Goal: Transaction & Acquisition: Download file/media

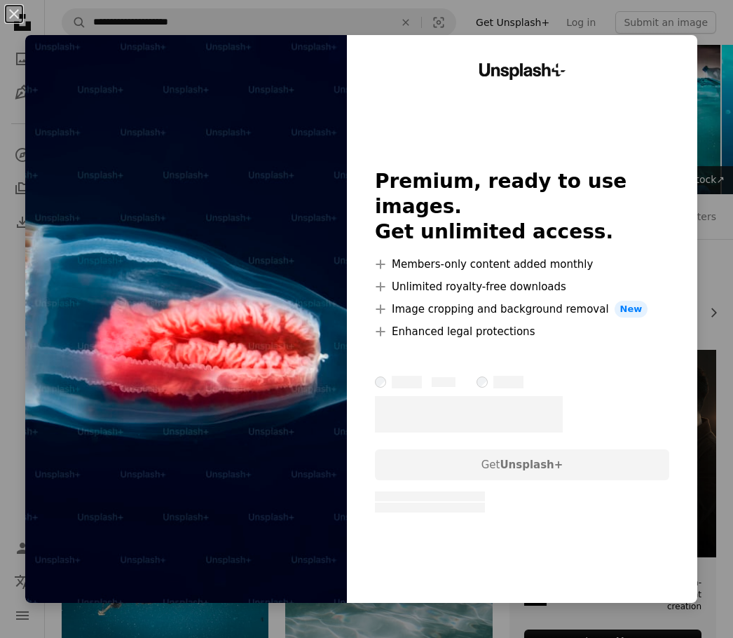
scroll to position [2454, 0]
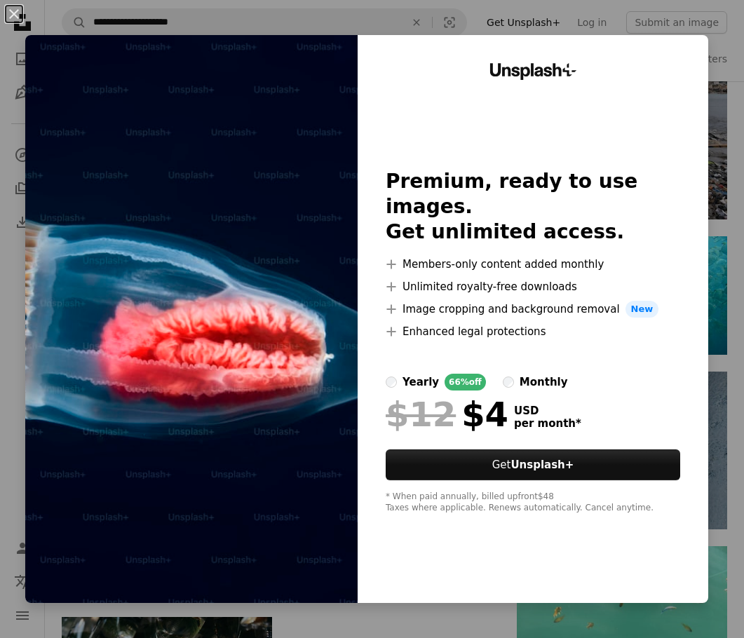
click at [719, 59] on div "An X shape Unsplash+ Premium, ready to use images. Get unlimited access. A plus…" at bounding box center [372, 319] width 744 height 638
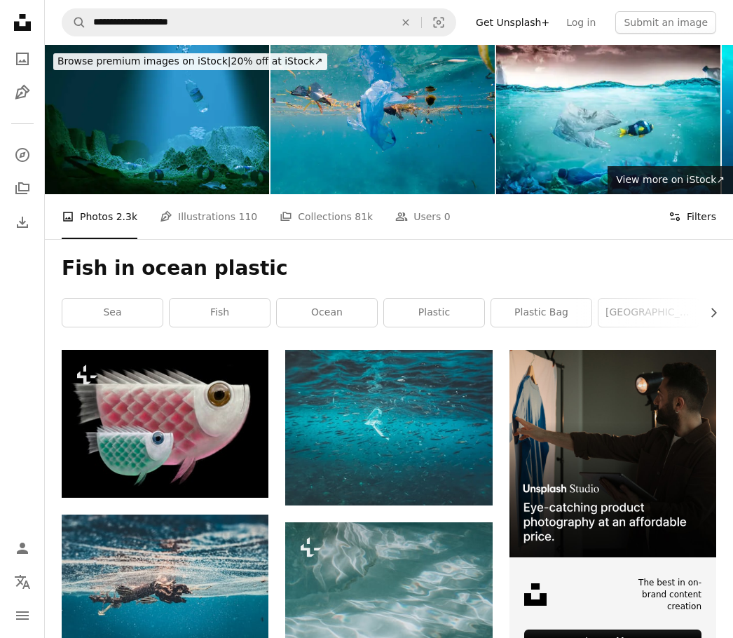
click at [707, 217] on button "Filters Filters" at bounding box center [693, 216] width 48 height 45
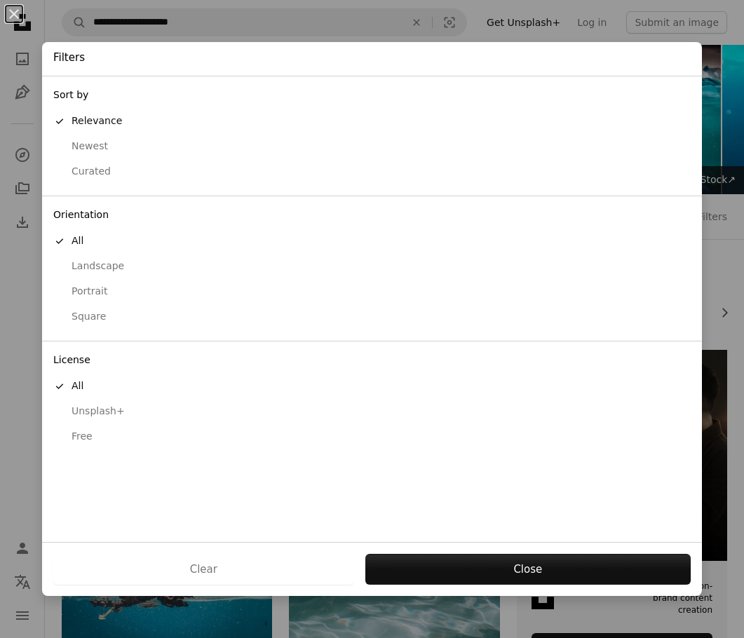
click at [86, 433] on div "Free" at bounding box center [371, 437] width 637 height 14
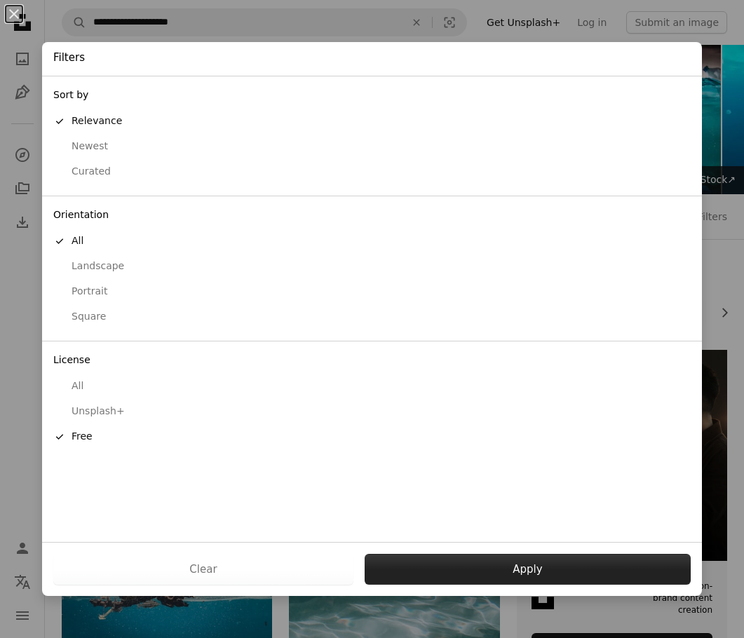
click at [415, 558] on button "Apply" at bounding box center [528, 569] width 326 height 31
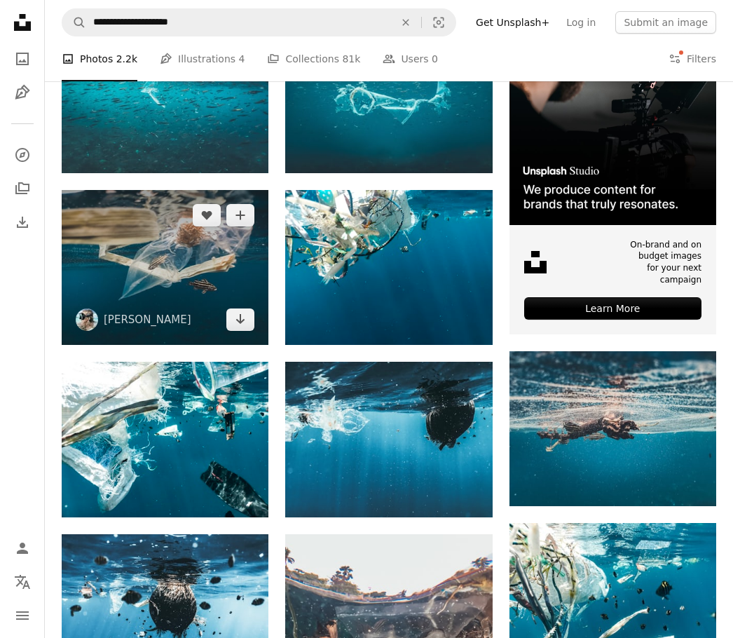
scroll to position [351, 0]
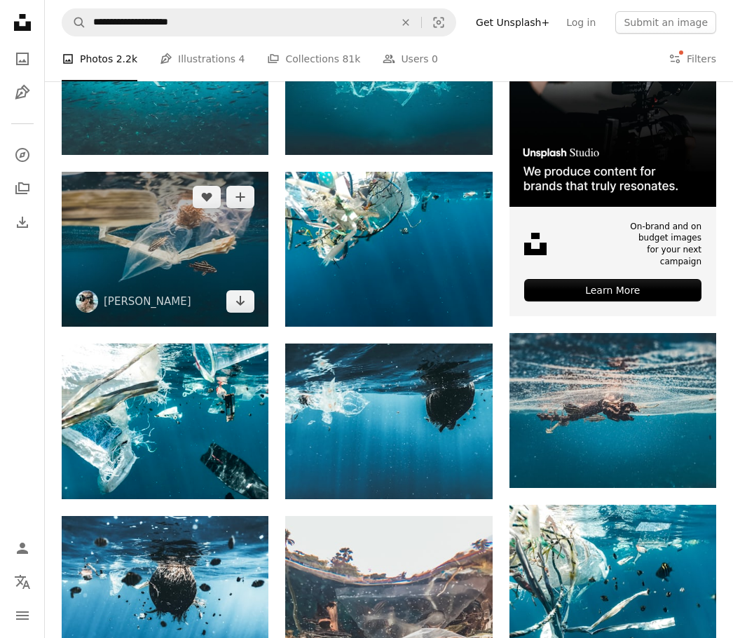
click at [154, 273] on img at bounding box center [165, 249] width 207 height 155
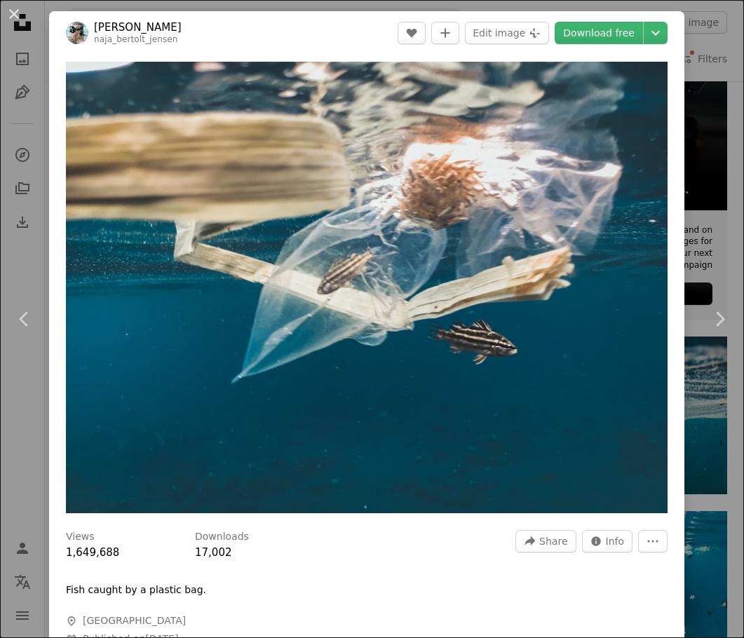
click at [715, 229] on div "An X shape Chevron left Chevron right [PERSON_NAME] naja_bertolt_jensen A heart…" at bounding box center [372, 319] width 744 height 638
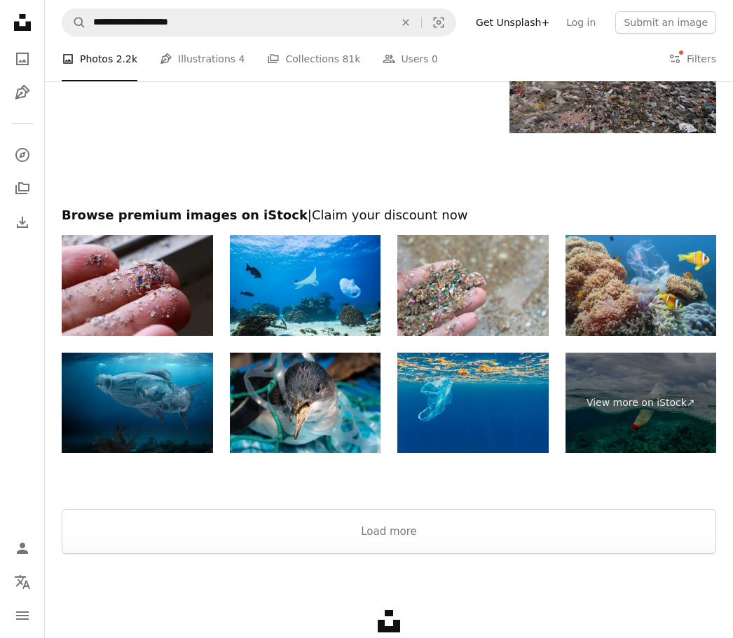
scroll to position [2033, 0]
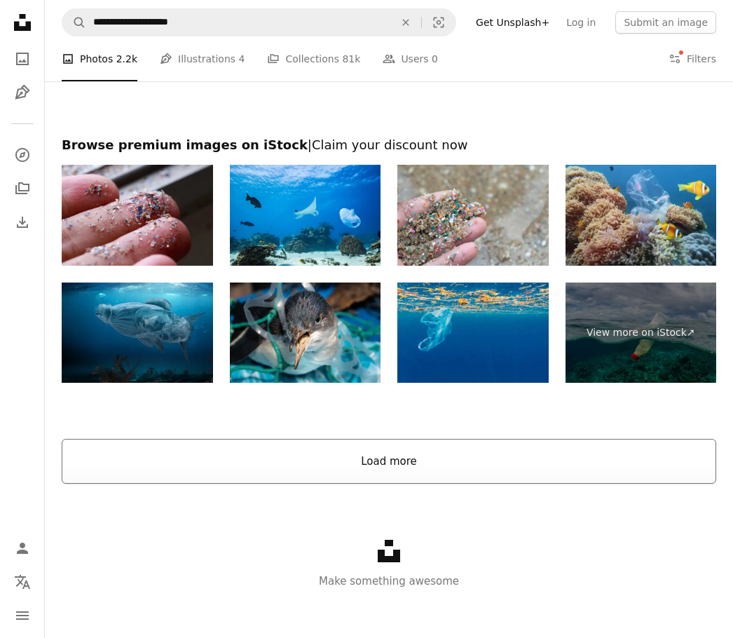
click at [423, 473] on button "Load more" at bounding box center [389, 461] width 655 height 45
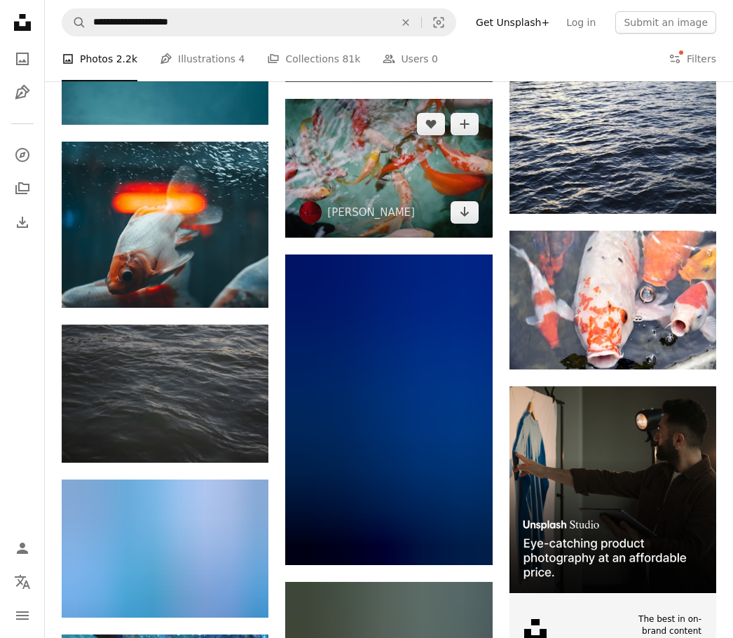
scroll to position [3926, 0]
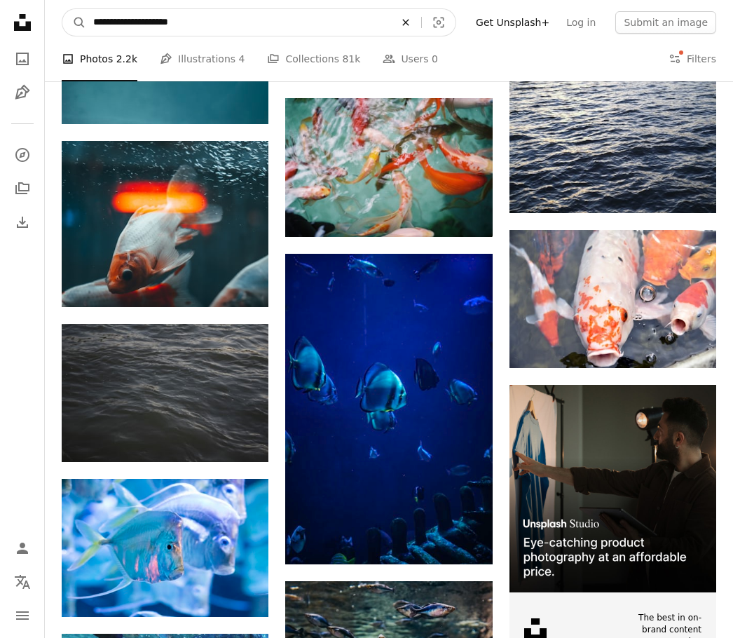
click at [421, 24] on icon "An X shape" at bounding box center [406, 22] width 31 height 11
type input "**********"
click button "A magnifying glass" at bounding box center [74, 22] width 24 height 27
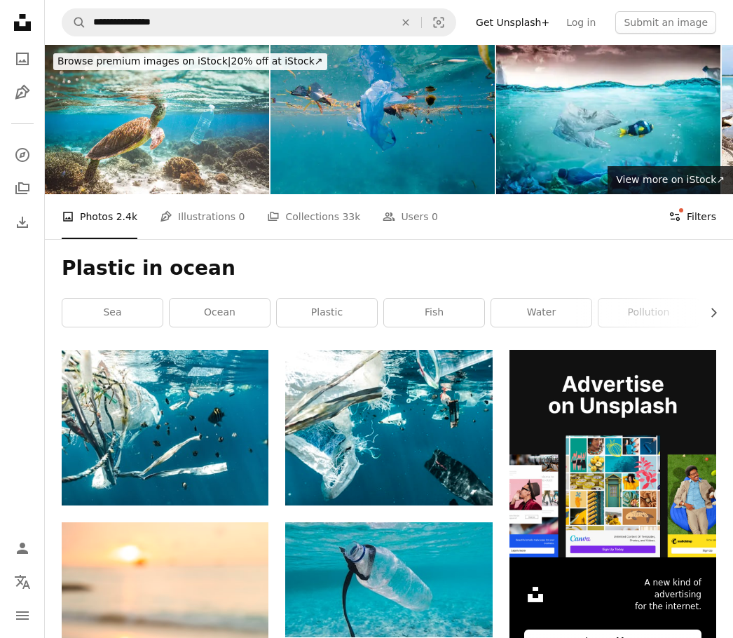
click at [697, 206] on button "Filters Filters" at bounding box center [693, 216] width 48 height 45
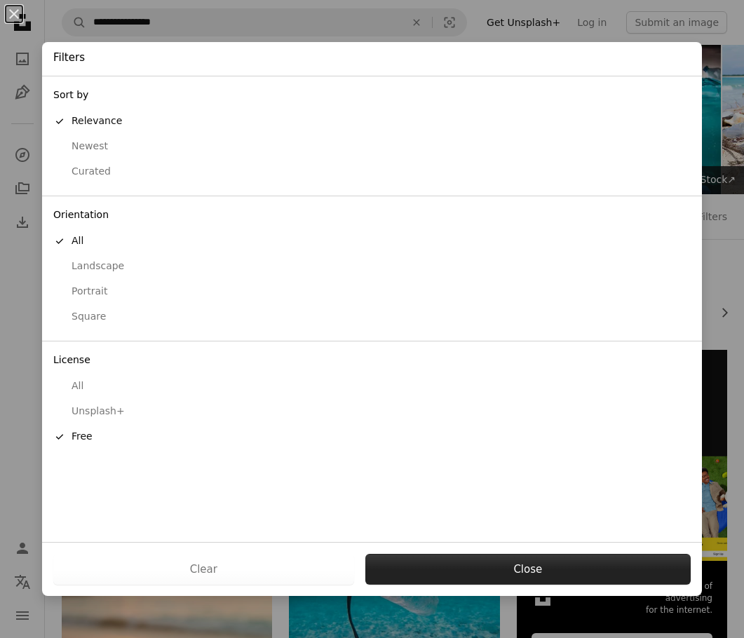
click at [491, 567] on button "Close" at bounding box center [527, 569] width 325 height 31
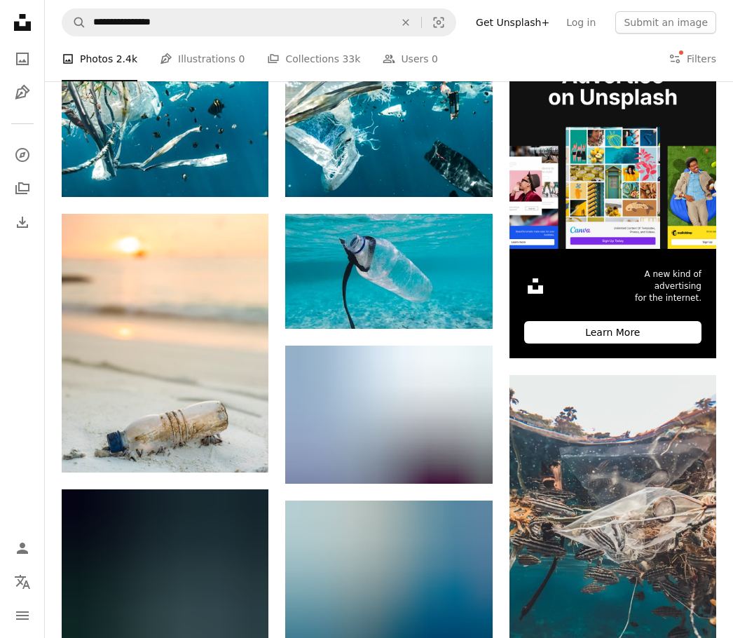
scroll to position [351, 0]
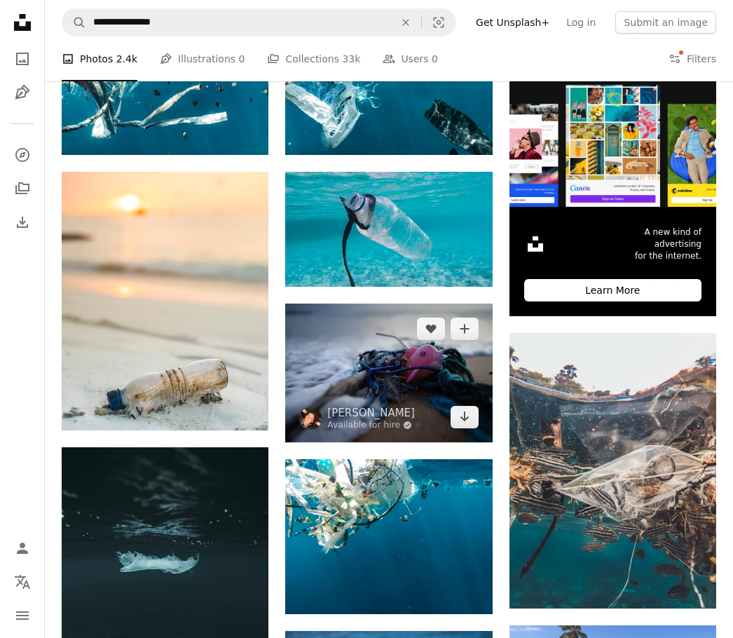
click at [416, 379] on img at bounding box center [388, 373] width 207 height 138
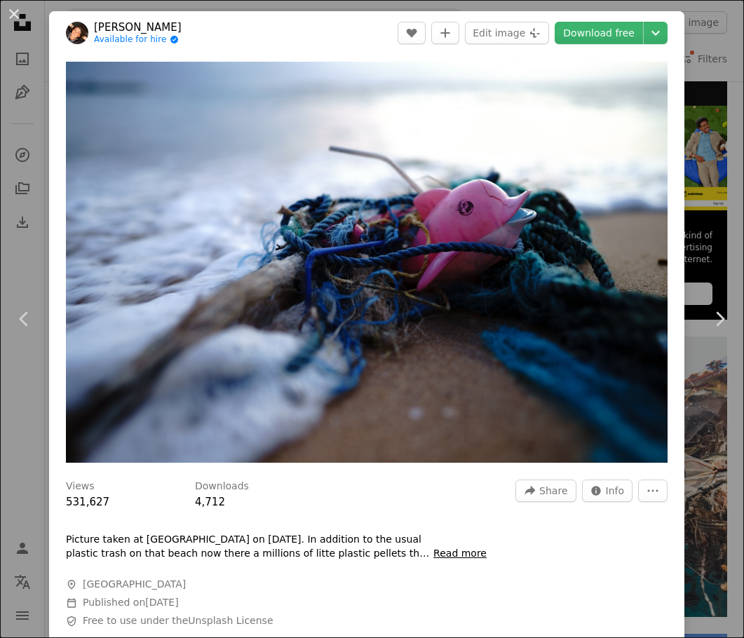
click at [688, 84] on div "An X shape Chevron left Chevron right [PERSON_NAME] Available for hire A checkm…" at bounding box center [372, 319] width 744 height 638
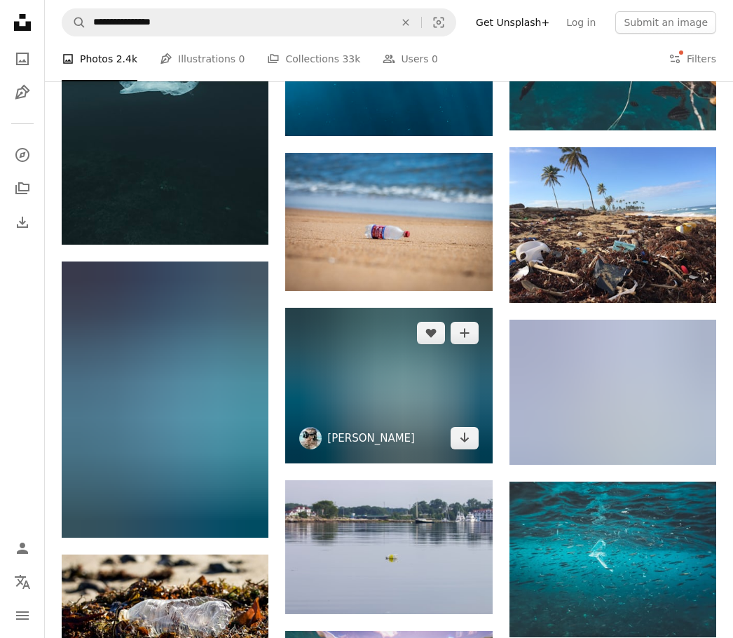
scroll to position [841, 0]
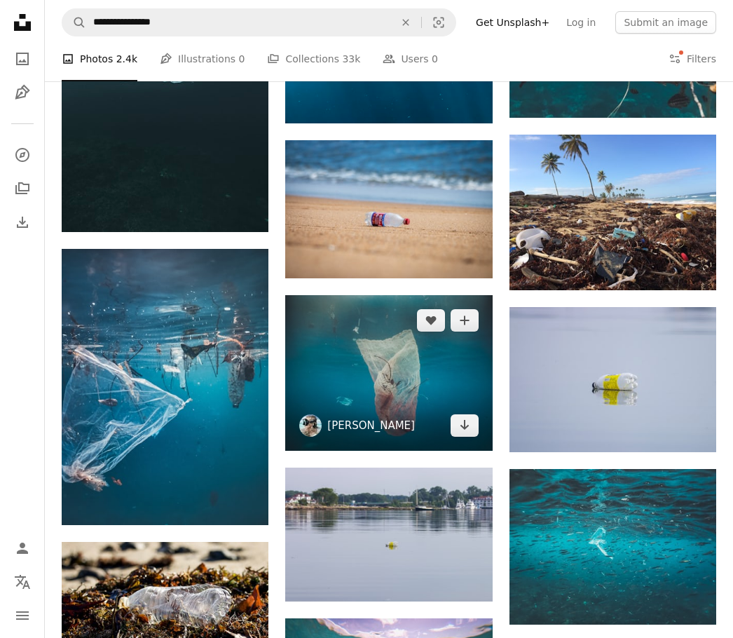
click at [388, 425] on link "[PERSON_NAME]" at bounding box center [371, 426] width 88 height 14
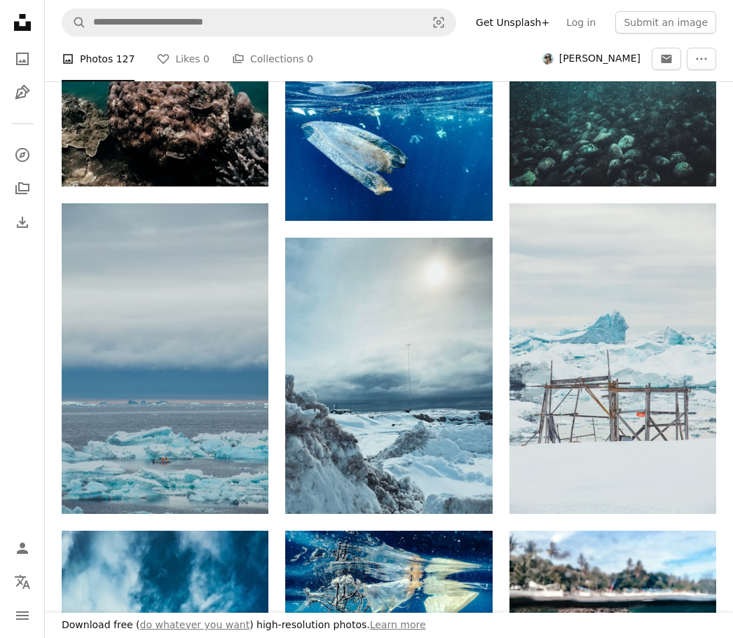
scroll to position [701, 0]
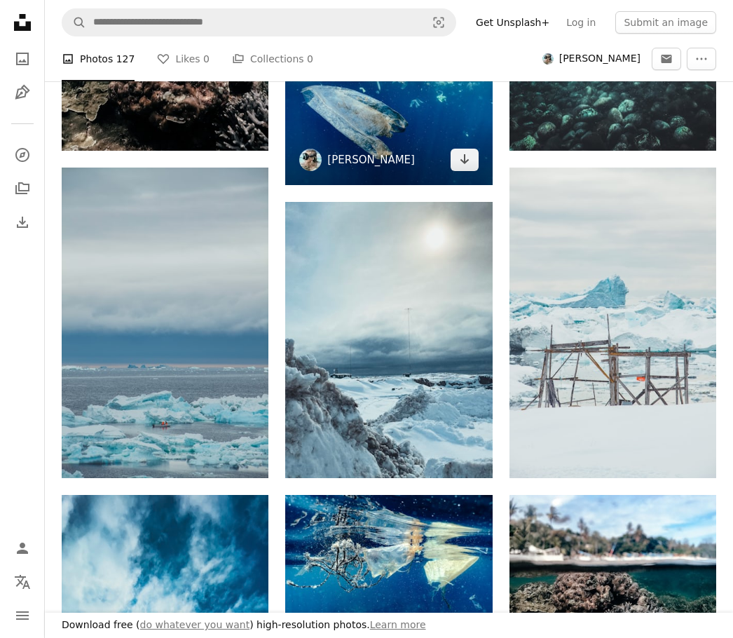
click at [375, 156] on link "[PERSON_NAME]" at bounding box center [371, 160] width 88 height 14
click at [394, 133] on img at bounding box center [388, 107] width 207 height 155
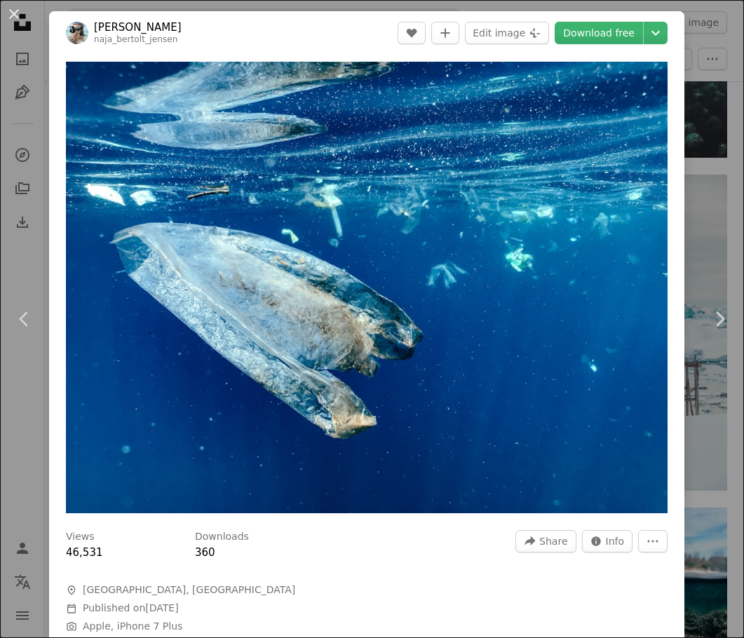
click at [705, 166] on div "An X shape Chevron left Chevron right [PERSON_NAME] naja_bertolt_jensen A heart…" at bounding box center [372, 319] width 744 height 638
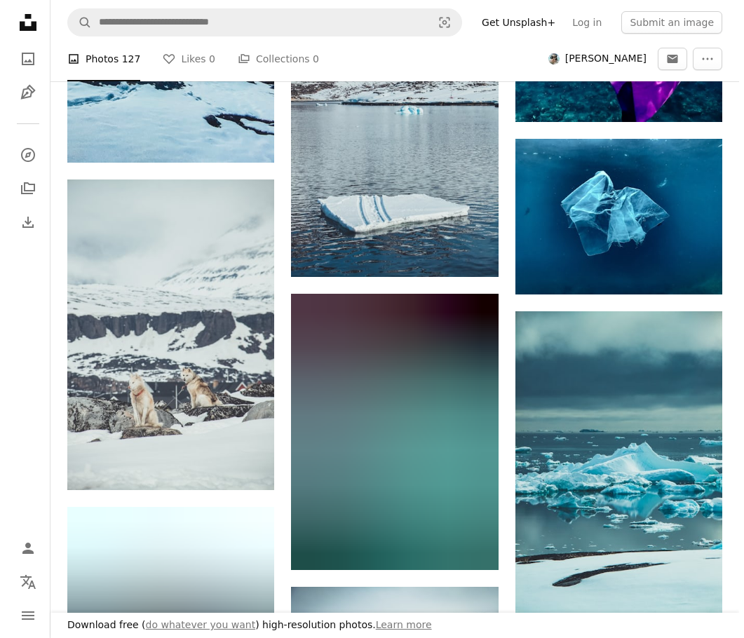
scroll to position [1402, 0]
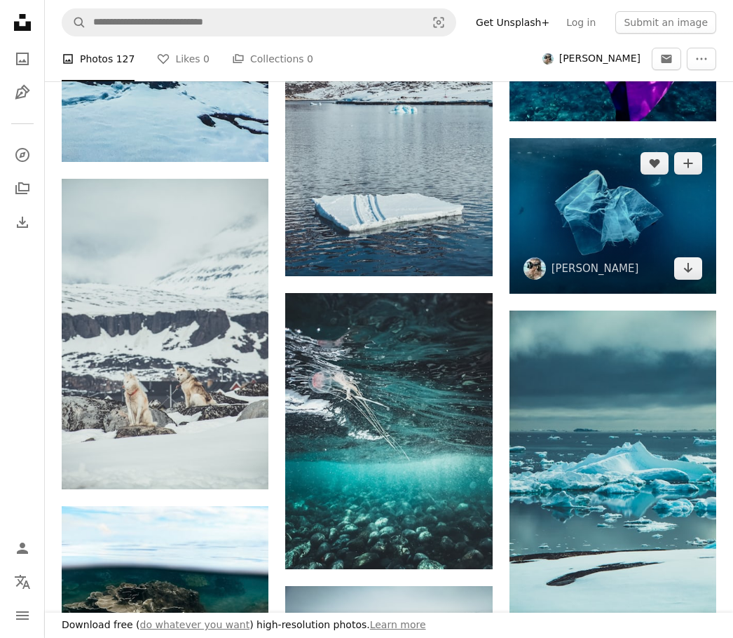
click at [593, 242] on img at bounding box center [613, 216] width 207 height 156
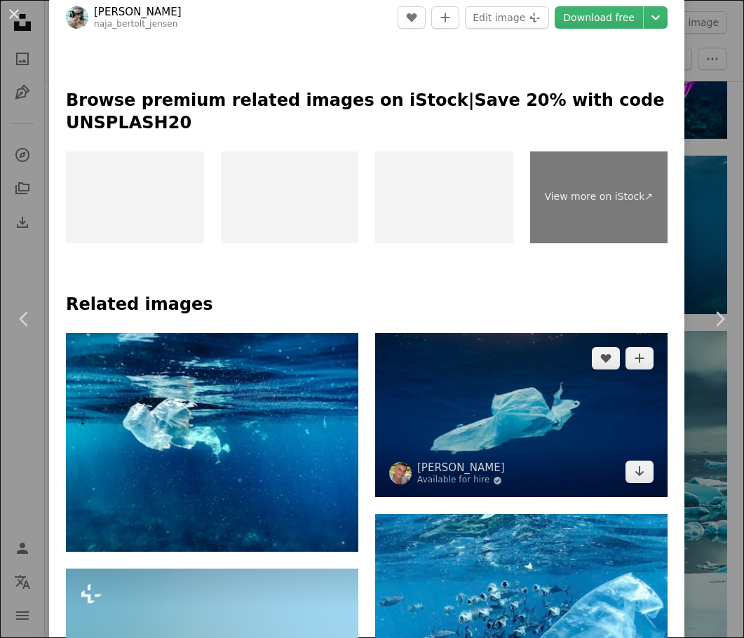
scroll to position [909, 0]
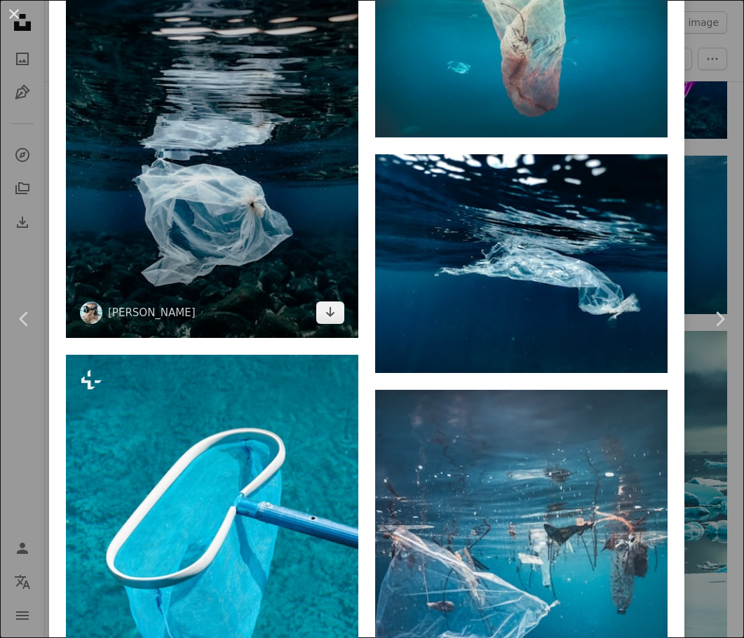
click at [336, 169] on img at bounding box center [212, 144] width 292 height 390
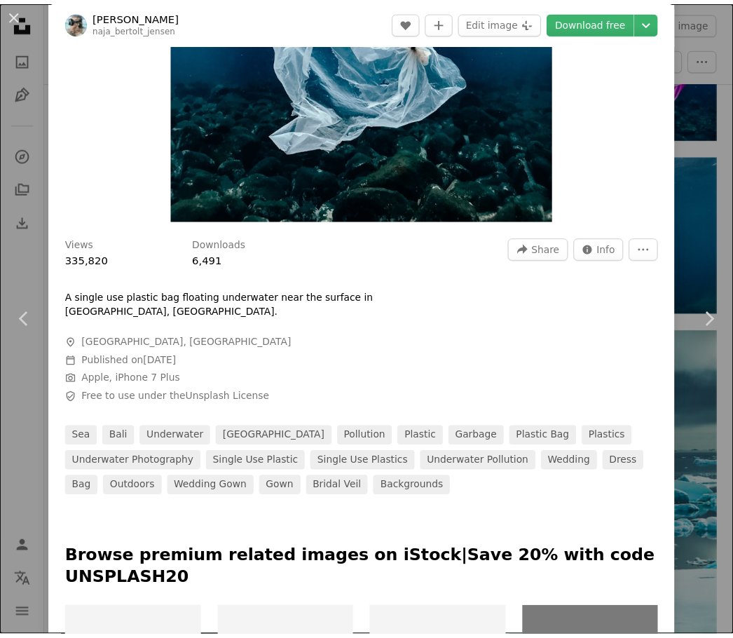
scroll to position [348, 0]
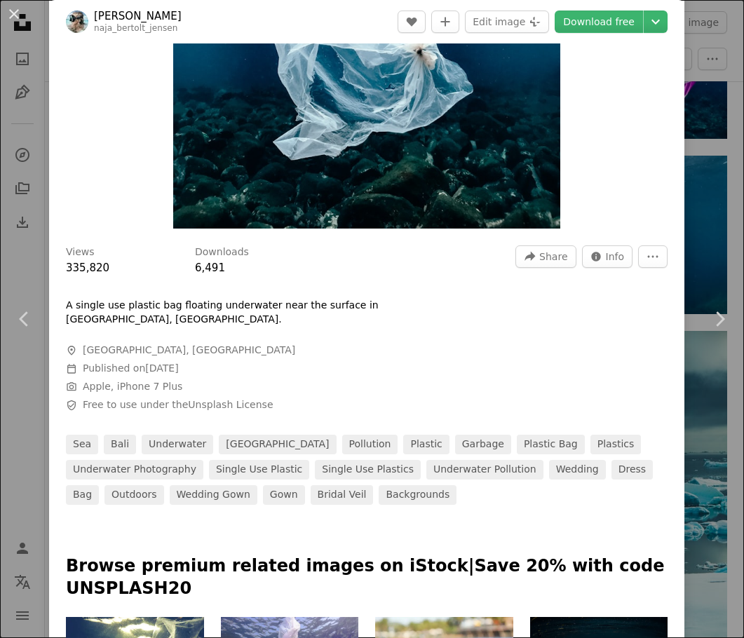
click at [702, 135] on div "An X shape Chevron left Chevron right [PERSON_NAME] naja_bertolt_jensen A heart…" at bounding box center [372, 319] width 744 height 638
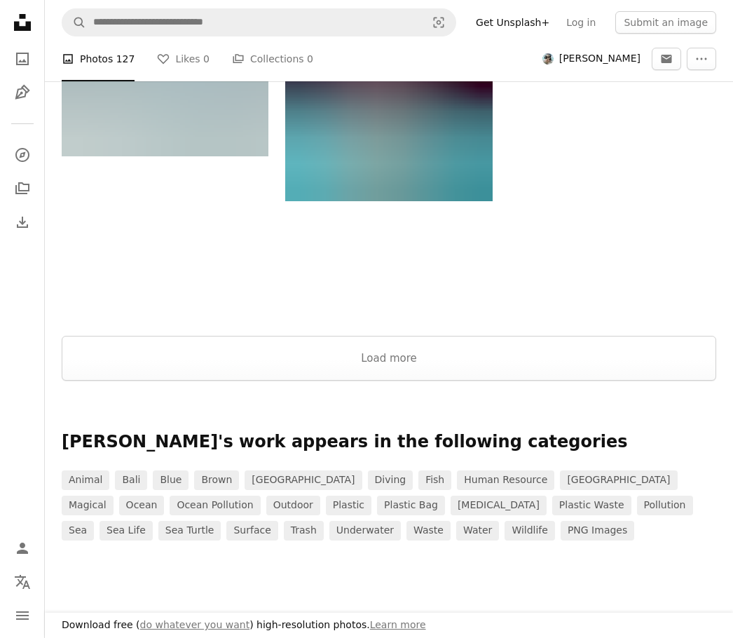
scroll to position [2524, 0]
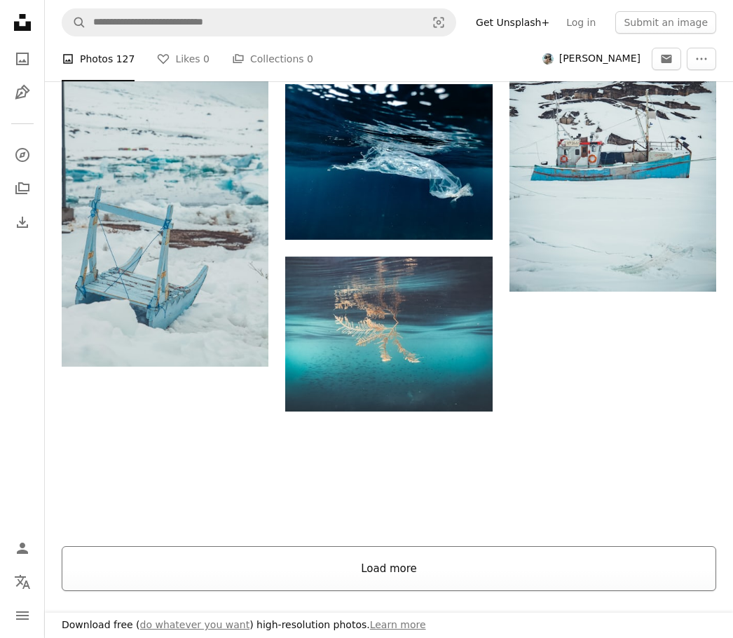
click at [392, 552] on button "Load more" at bounding box center [389, 568] width 655 height 45
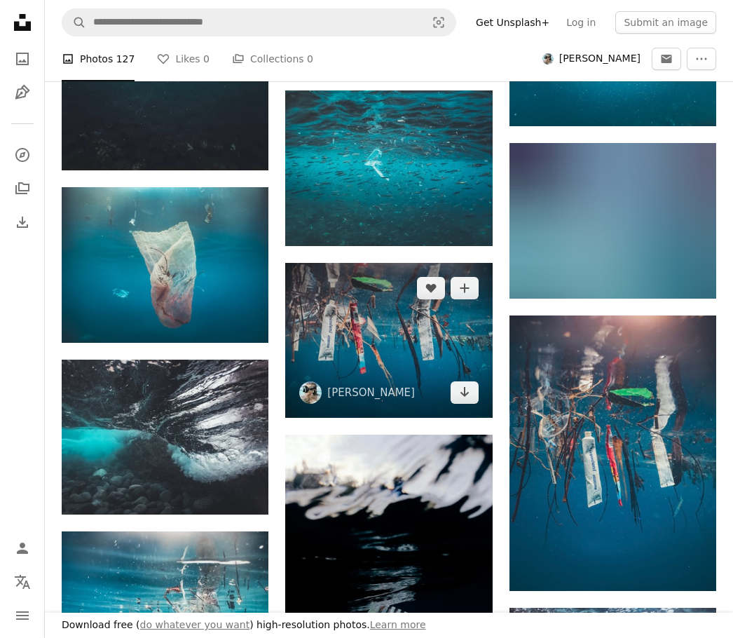
scroll to position [3155, 0]
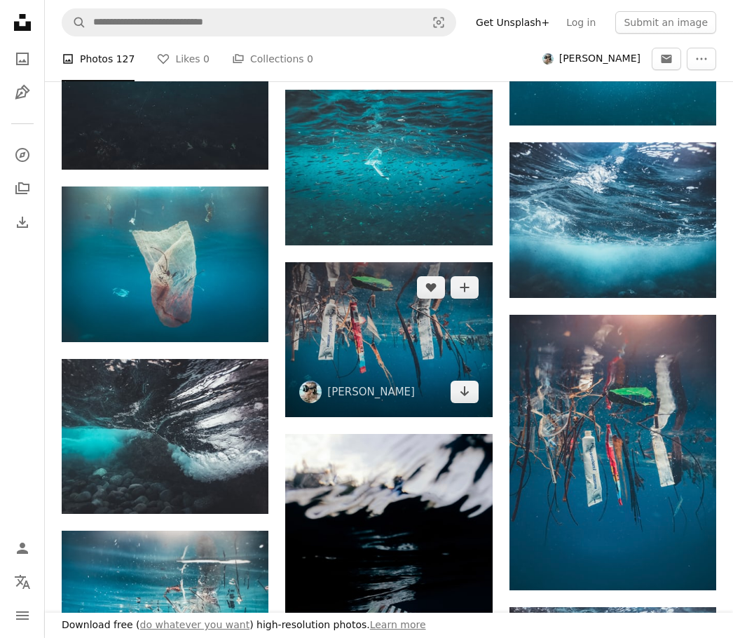
click at [426, 348] on img at bounding box center [388, 339] width 207 height 155
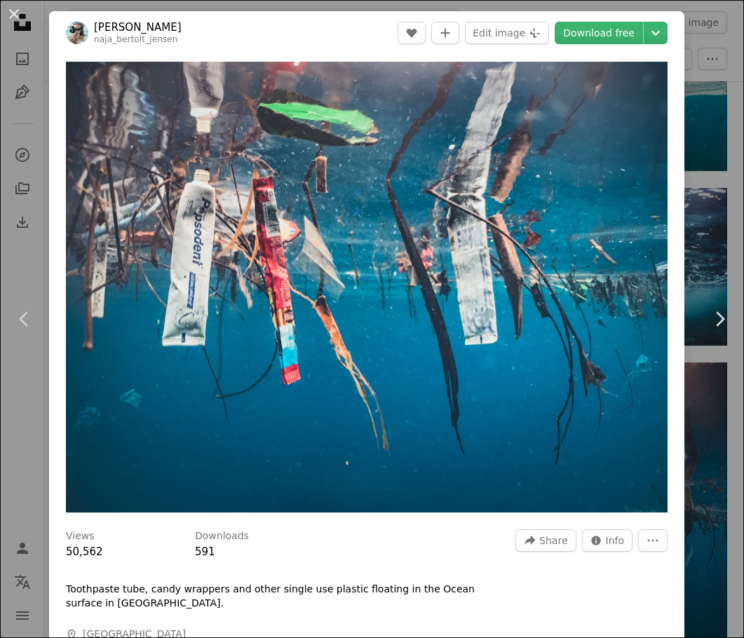
click at [700, 131] on div "An X shape Chevron left Chevron right [PERSON_NAME] naja_bertolt_jensen A heart…" at bounding box center [372, 319] width 744 height 638
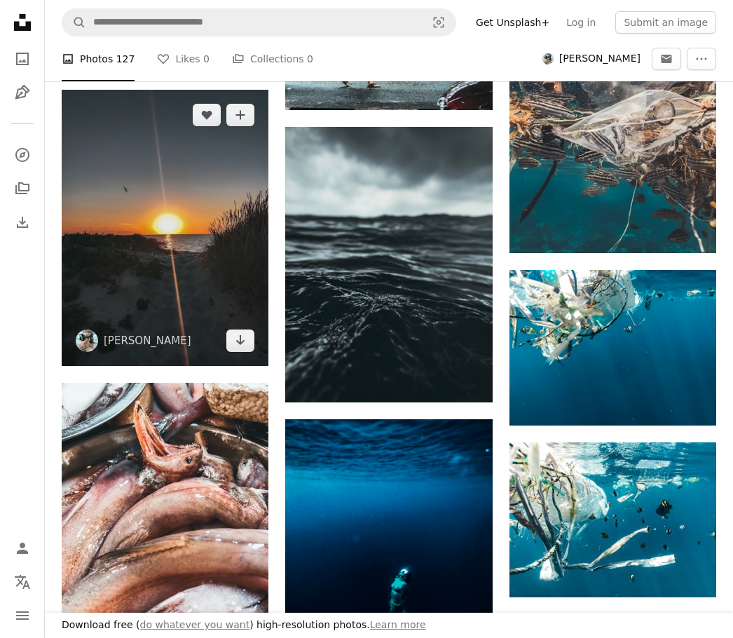
scroll to position [7922, 0]
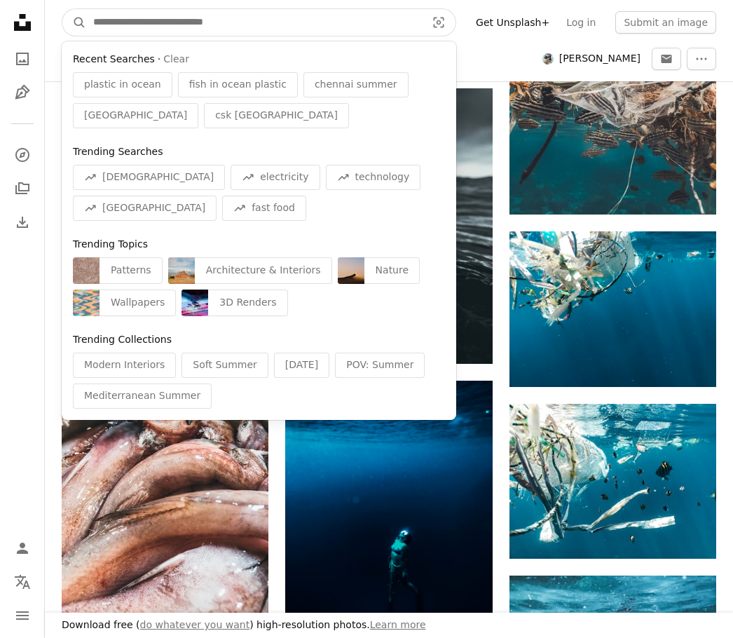
click at [202, 21] on input "Find visuals sitewide" at bounding box center [254, 22] width 336 height 27
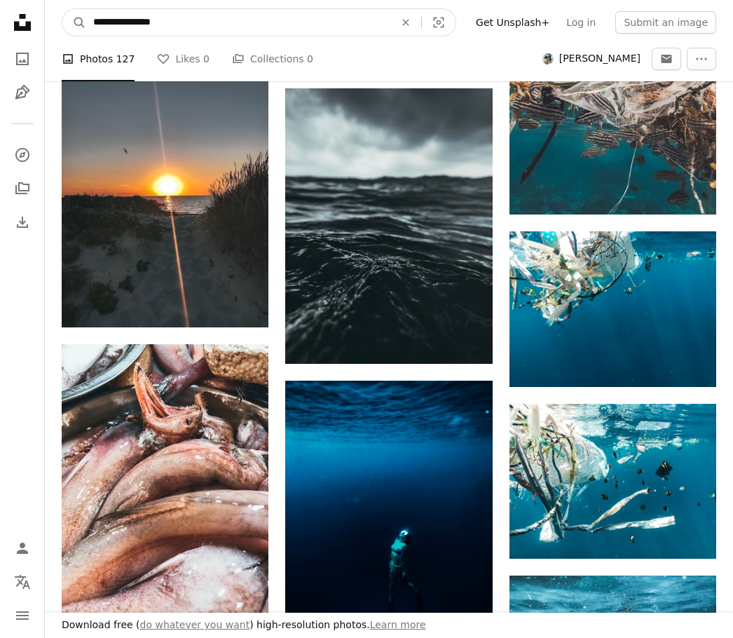
type input "**********"
click button "A magnifying glass" at bounding box center [74, 22] width 24 height 27
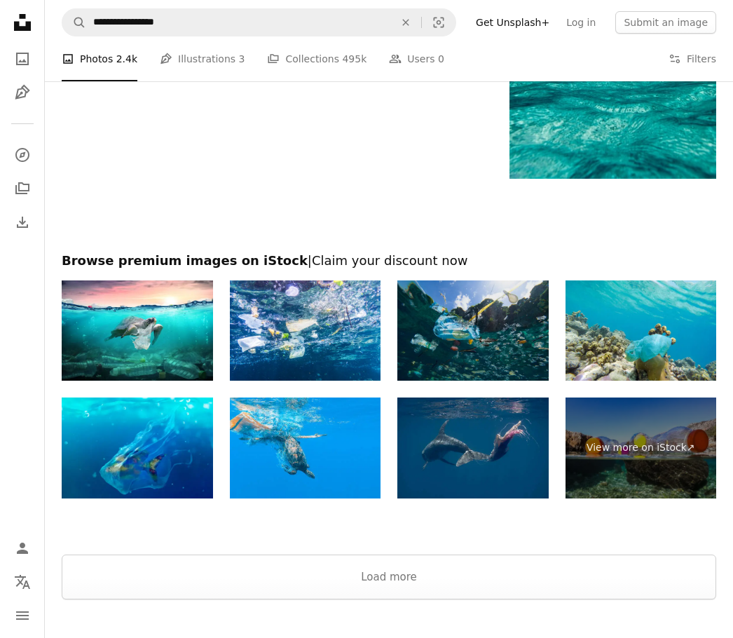
scroll to position [2157, 0]
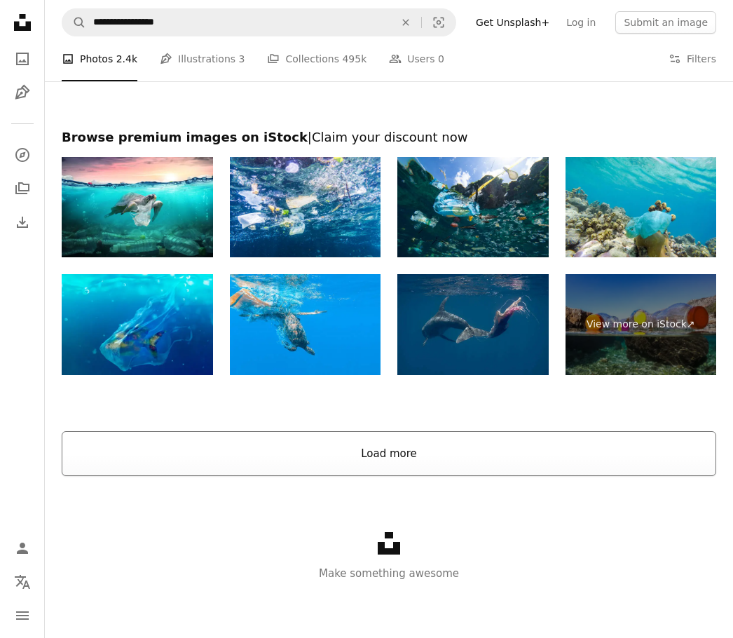
click at [412, 447] on button "Load more" at bounding box center [389, 453] width 655 height 45
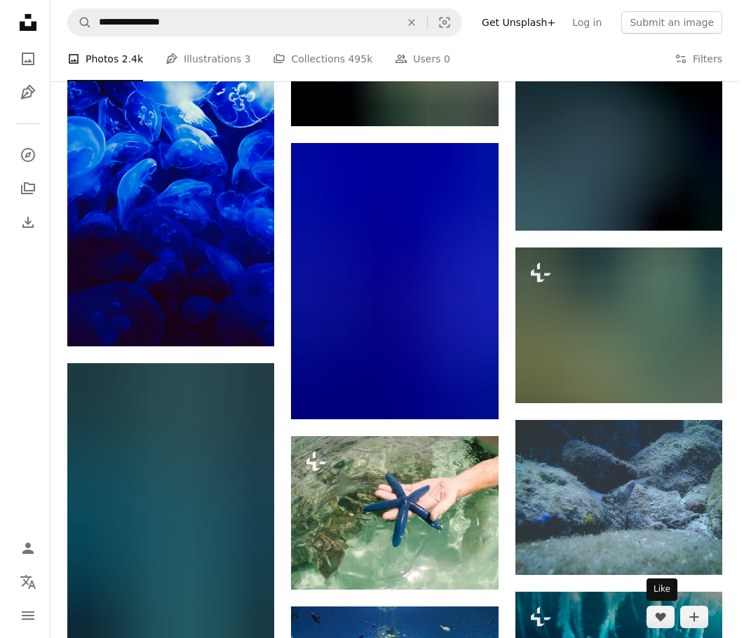
scroll to position [2928, 0]
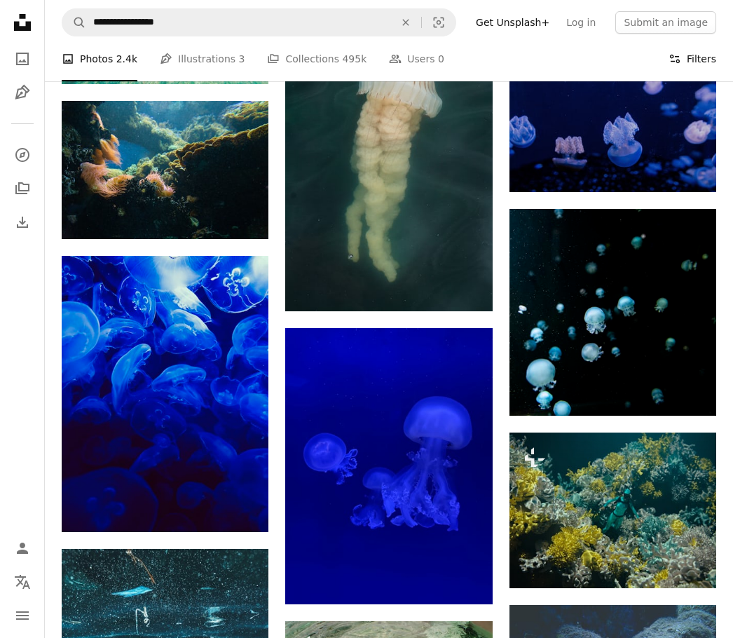
click at [689, 50] on button "Filters Filters" at bounding box center [693, 58] width 48 height 45
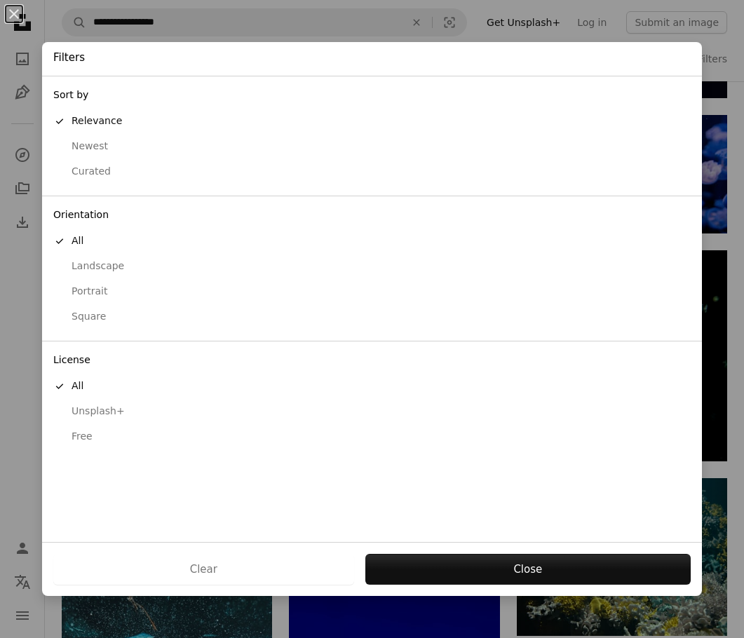
click at [105, 288] on div "Portrait" at bounding box center [371, 292] width 637 height 14
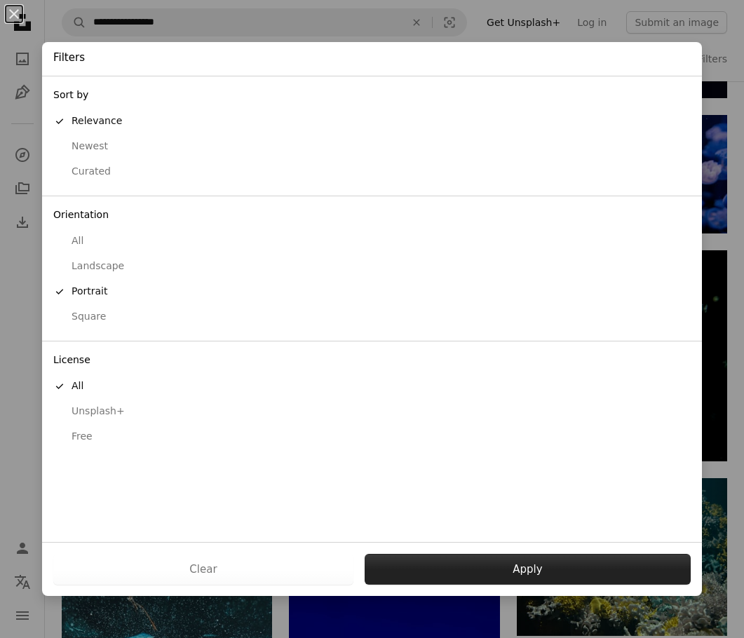
click at [443, 581] on button "Apply" at bounding box center [528, 569] width 326 height 31
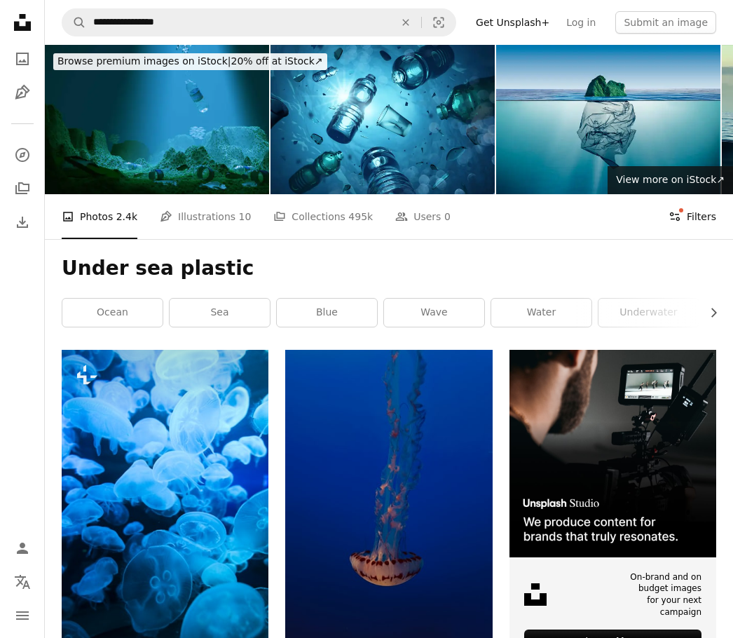
click at [702, 213] on button "Filters Filters" at bounding box center [693, 216] width 48 height 45
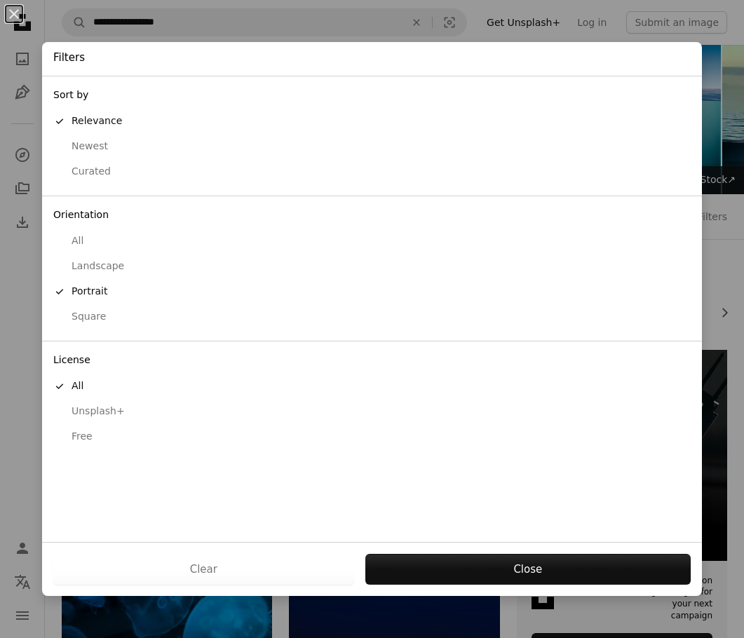
click at [85, 442] on div "Free" at bounding box center [371, 437] width 637 height 14
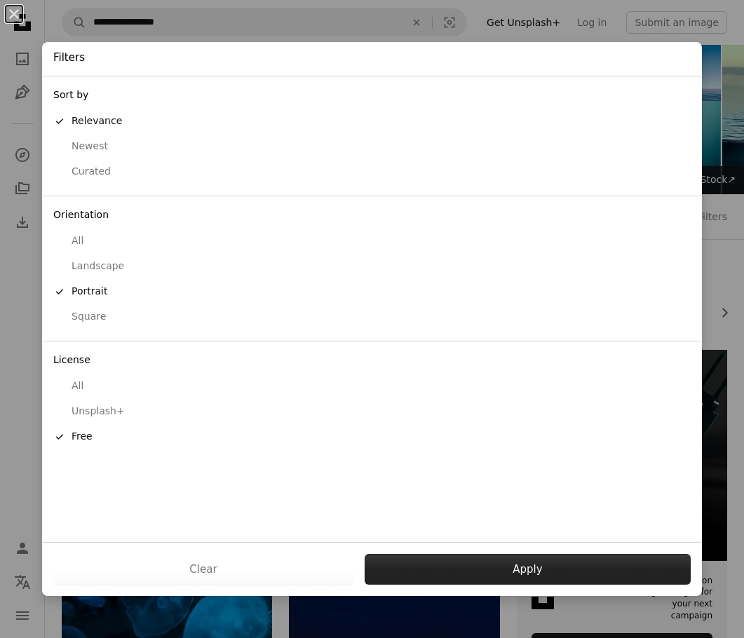
click at [388, 571] on button "Apply" at bounding box center [528, 569] width 326 height 31
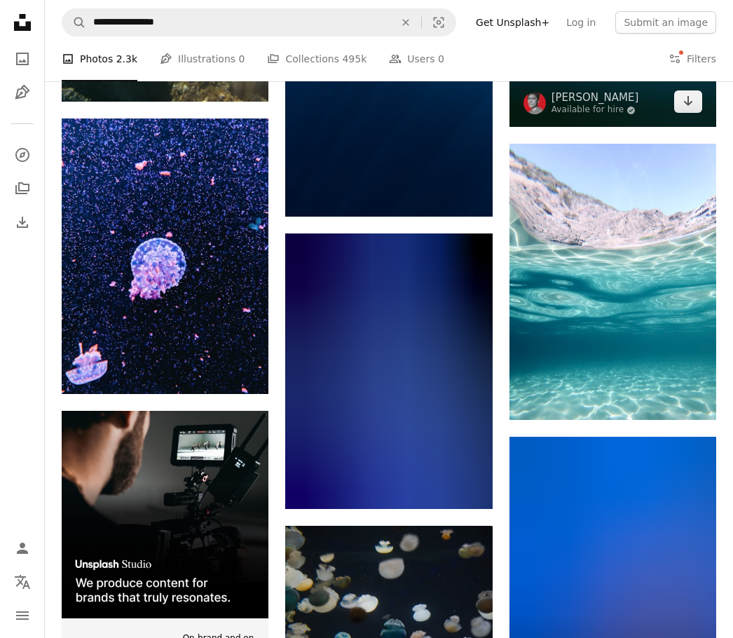
scroll to position [3085, 0]
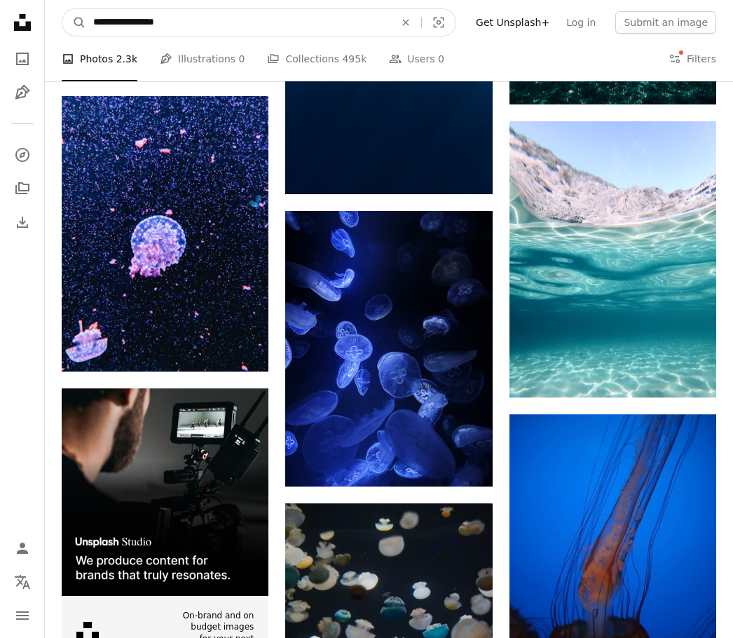
drag, startPoint x: 195, startPoint y: 23, endPoint x: 93, endPoint y: 27, distance: 102.4
click at [93, 27] on input "**********" at bounding box center [238, 22] width 304 height 27
type input "**********"
click button "A magnifying glass" at bounding box center [74, 22] width 24 height 27
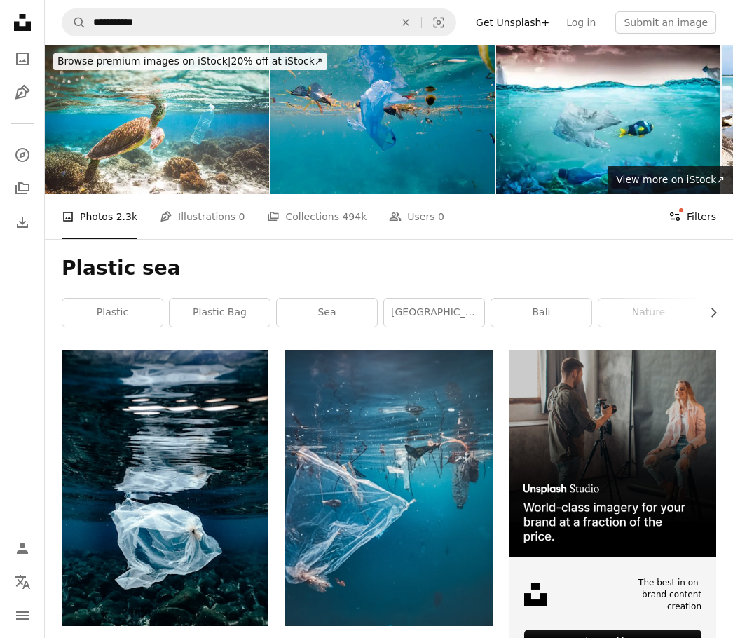
click at [690, 219] on button "Filters Filters" at bounding box center [693, 216] width 48 height 45
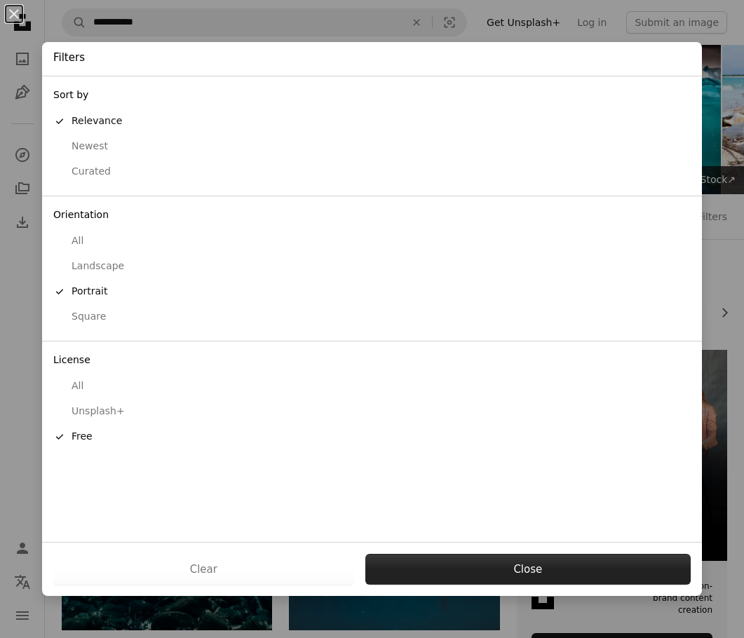
click at [555, 576] on button "Close" at bounding box center [527, 569] width 325 height 31
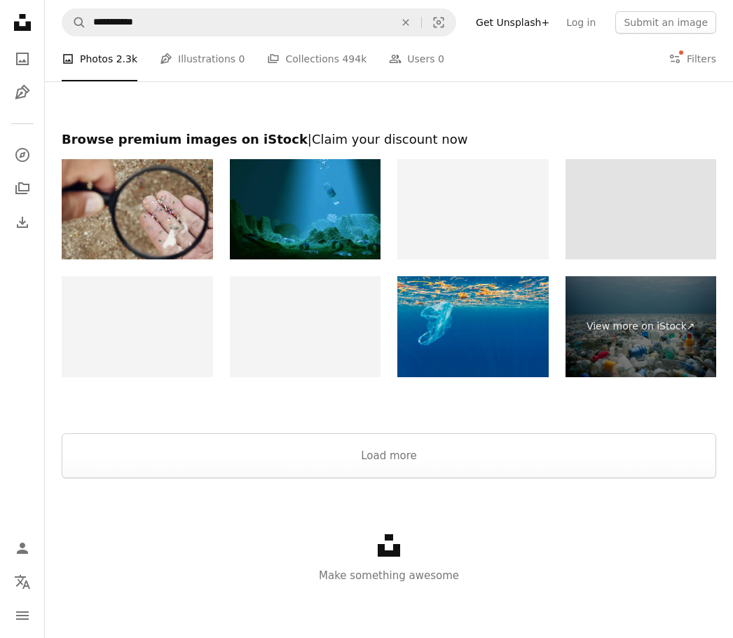
scroll to position [2436, 0]
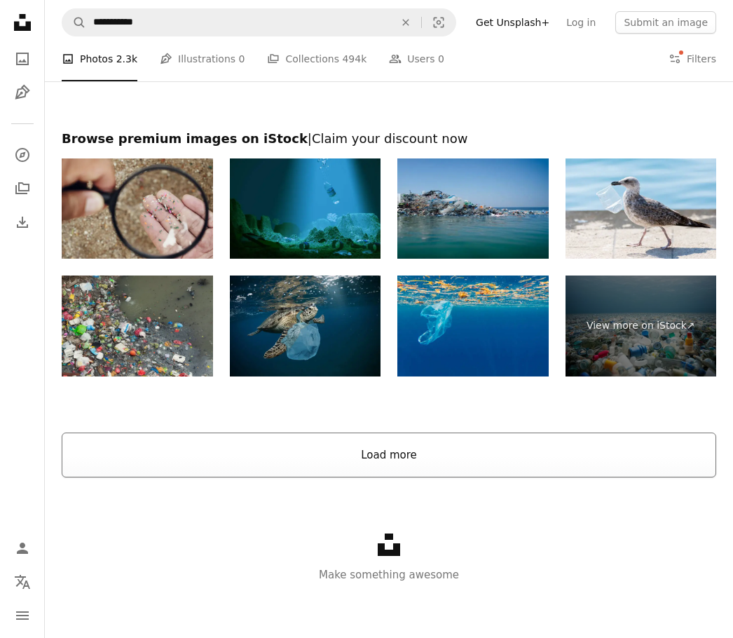
click at [446, 461] on button "Load more" at bounding box center [389, 455] width 655 height 45
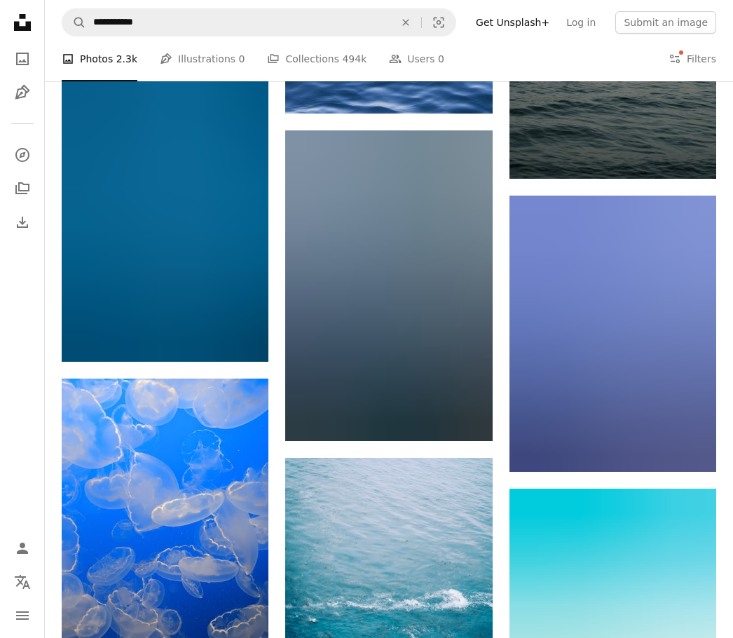
scroll to position [10779, 0]
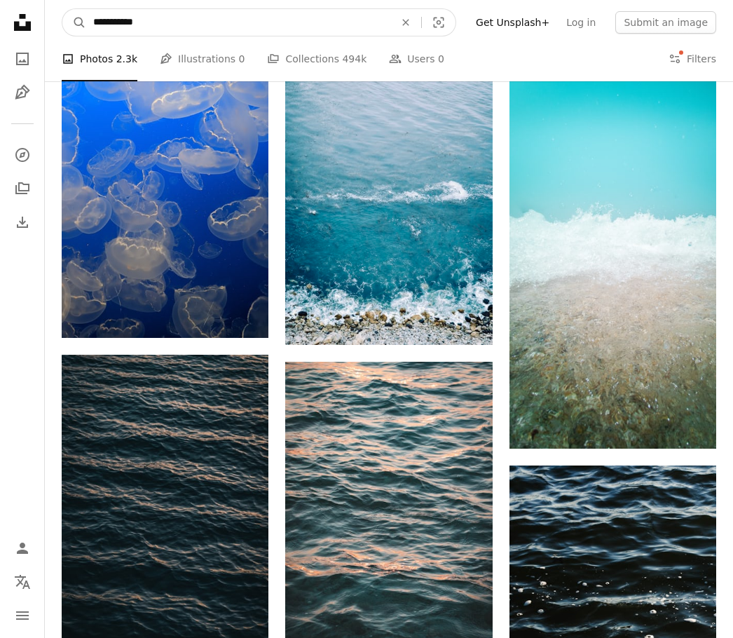
drag, startPoint x: 193, startPoint y: 31, endPoint x: -1, endPoint y: 50, distance: 195.1
type input "**********"
click at [62, 9] on button "A magnifying glass" at bounding box center [74, 22] width 24 height 27
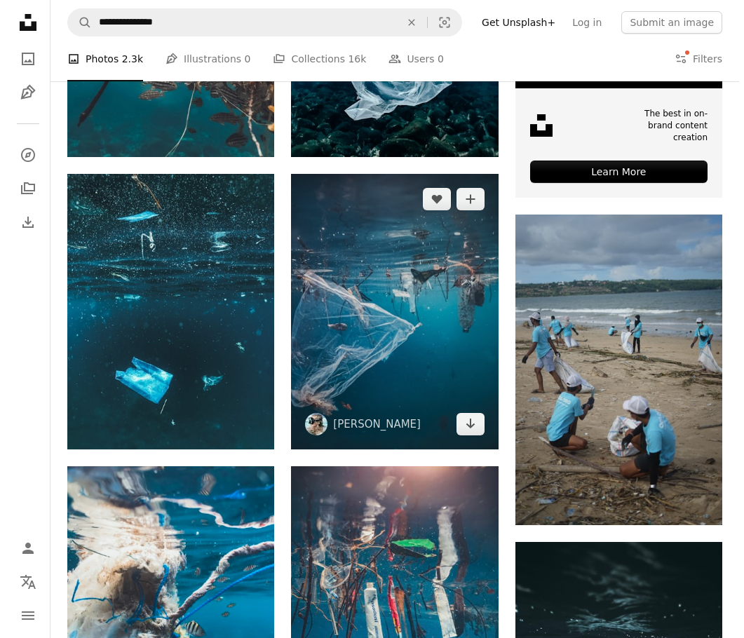
scroll to position [491, 0]
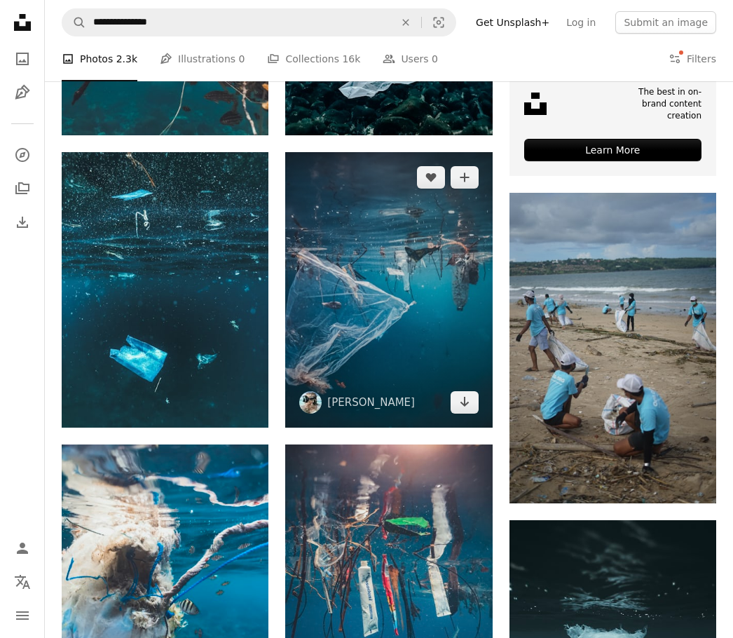
click at [398, 287] on img at bounding box center [388, 290] width 207 height 276
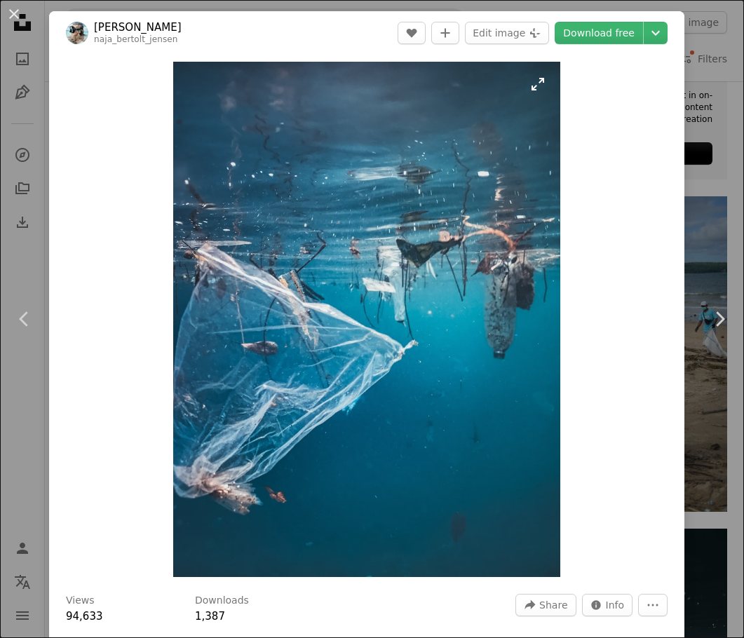
click at [268, 495] on img "Zoom in on this image" at bounding box center [366, 319] width 386 height 515
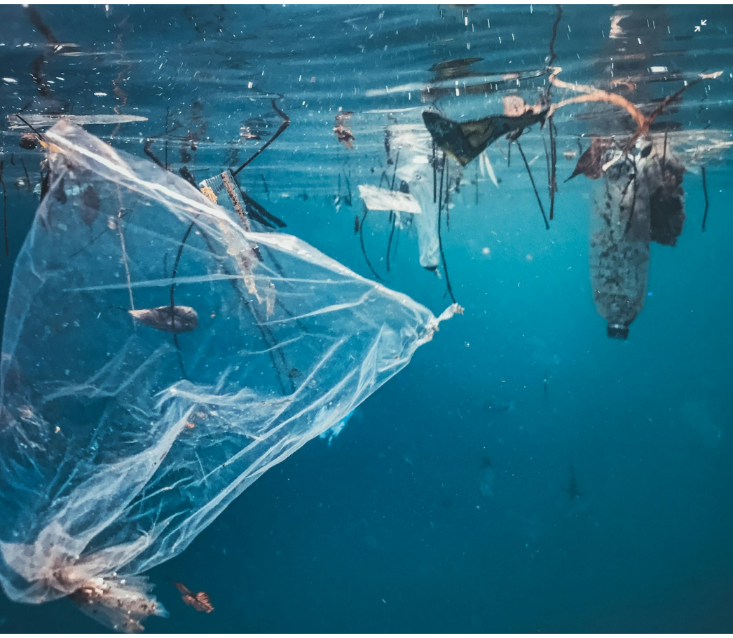
scroll to position [326, 0]
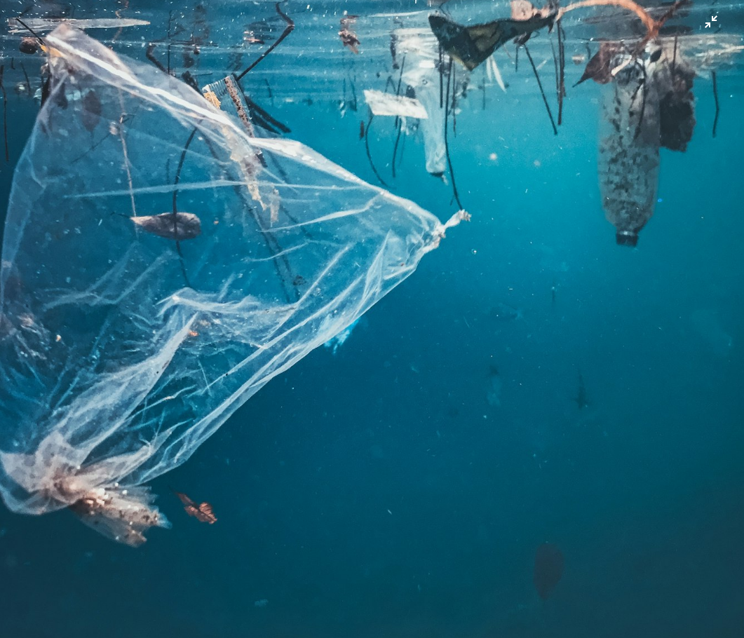
click at [435, 290] on img "Zoom out on this image" at bounding box center [371, 169] width 745 height 993
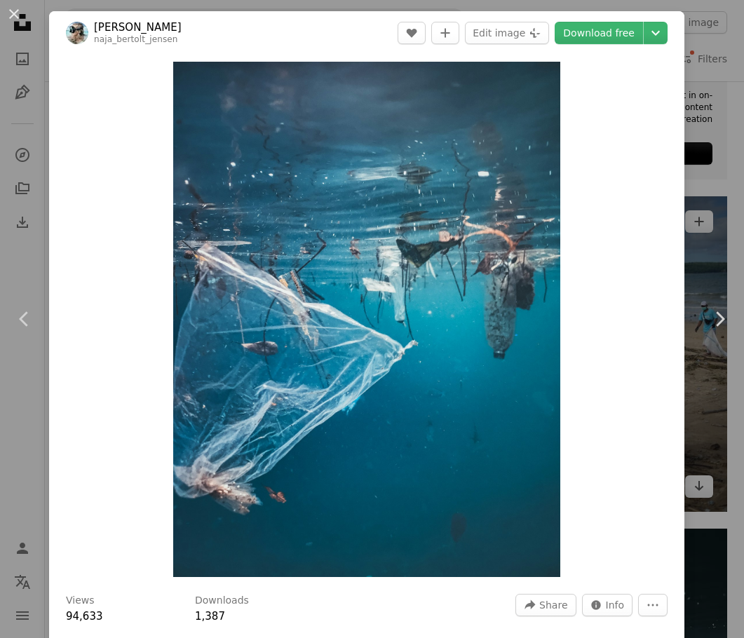
click at [693, 246] on div "An X shape Chevron left Chevron right [PERSON_NAME] naja_bertolt_jensen A heart…" at bounding box center [372, 319] width 744 height 638
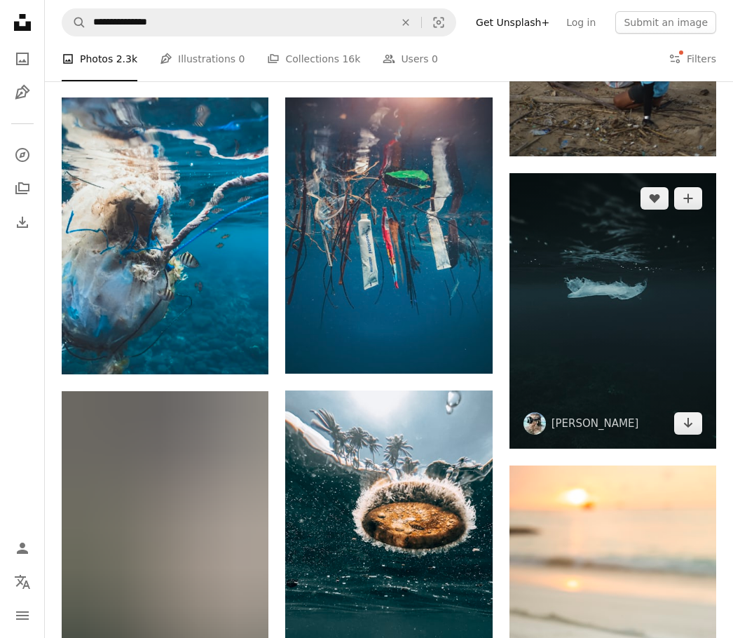
scroll to position [841, 0]
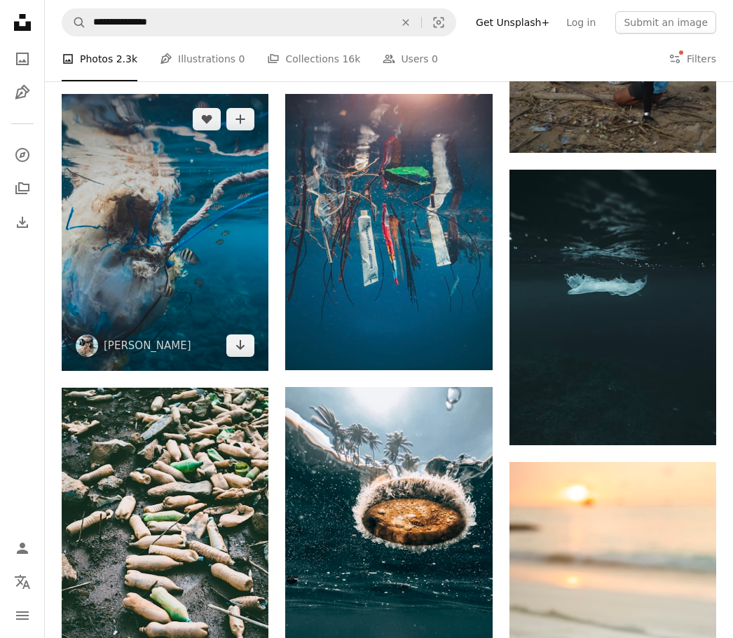
click at [159, 222] on img at bounding box center [165, 232] width 207 height 276
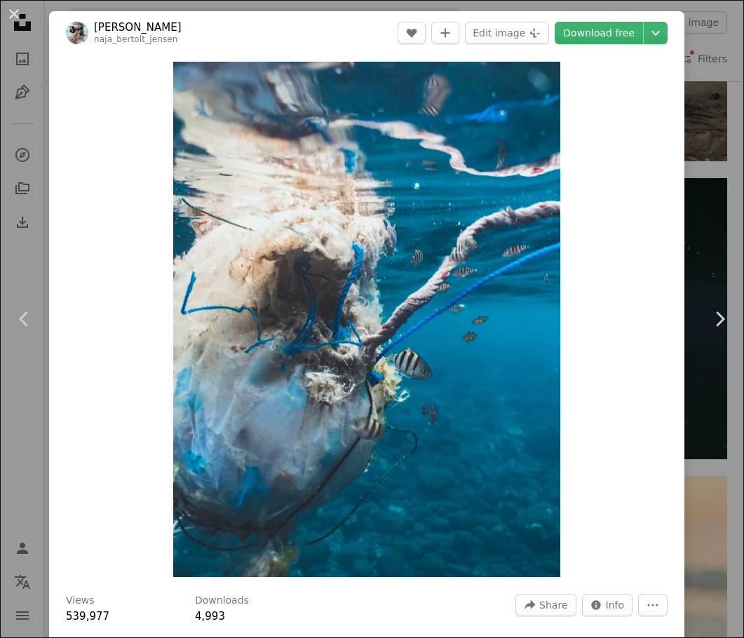
click at [700, 167] on div "An X shape Chevron left Chevron right [PERSON_NAME] naja_bertolt_jensen A heart…" at bounding box center [372, 319] width 744 height 638
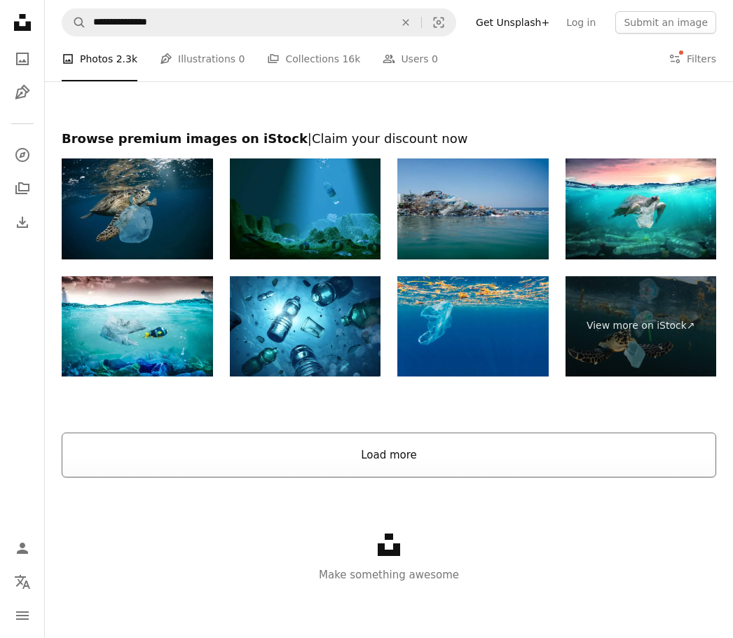
scroll to position [2747, 0]
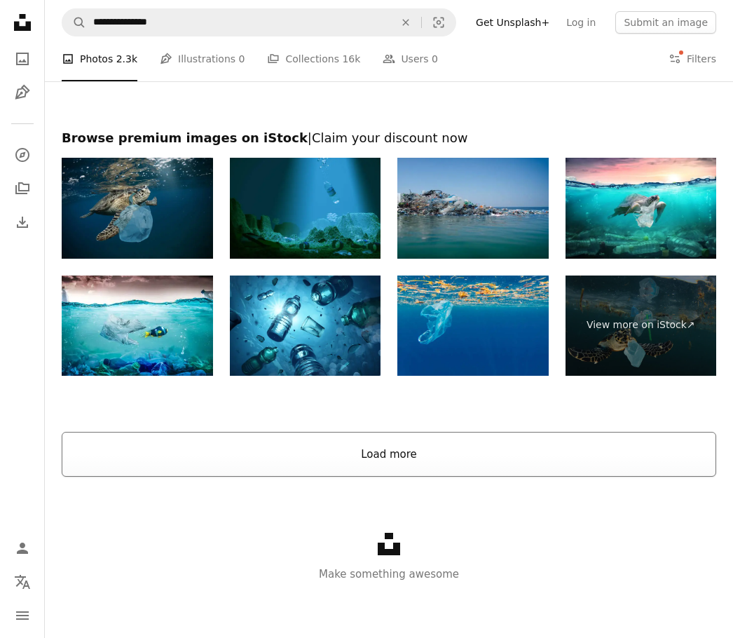
click at [521, 446] on button "Load more" at bounding box center [389, 454] width 655 height 45
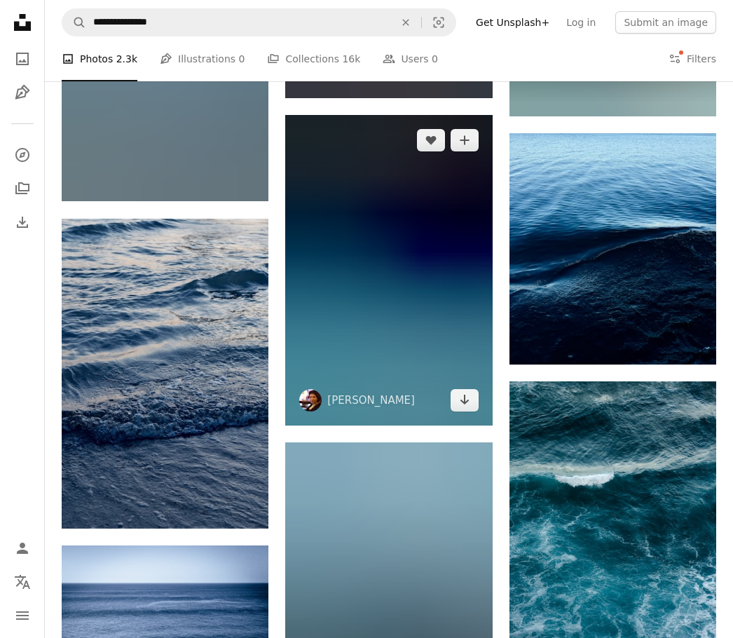
scroll to position [7935, 0]
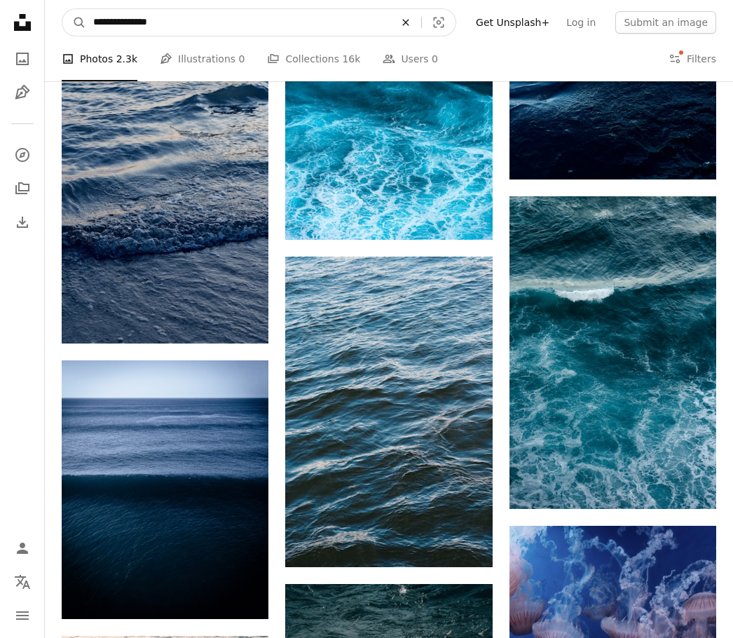
click at [419, 27] on icon "An X shape" at bounding box center [406, 22] width 31 height 11
type input "**********"
click button "A magnifying glass" at bounding box center [74, 22] width 24 height 27
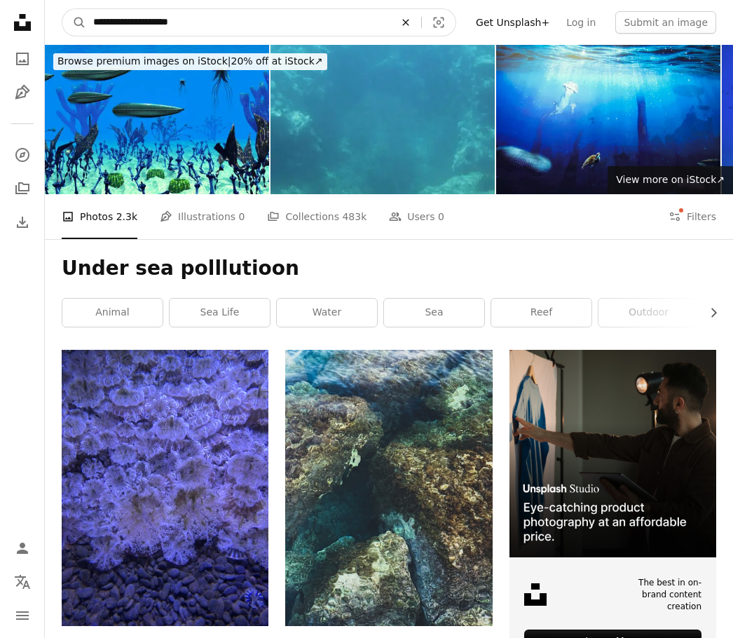
click at [416, 29] on button "An X shape" at bounding box center [406, 22] width 31 height 27
type input "**********"
click button "A magnifying glass" at bounding box center [74, 22] width 24 height 27
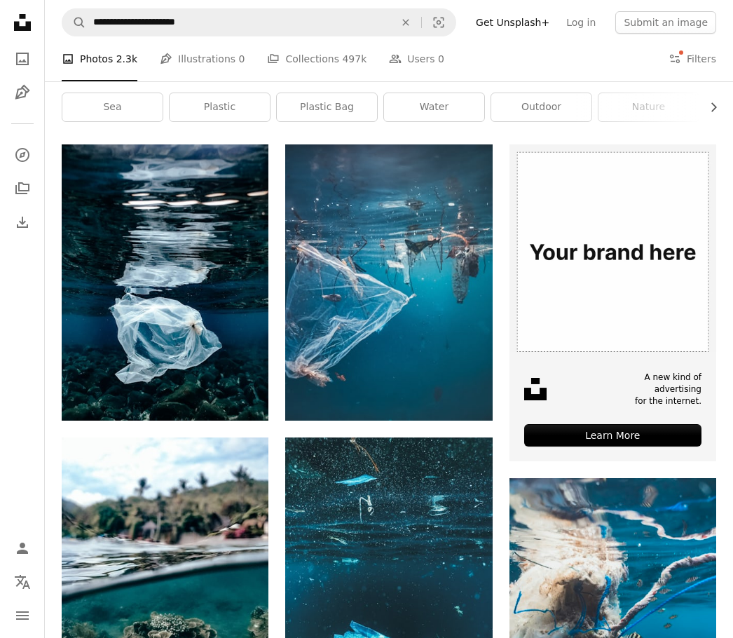
scroll to position [210, 0]
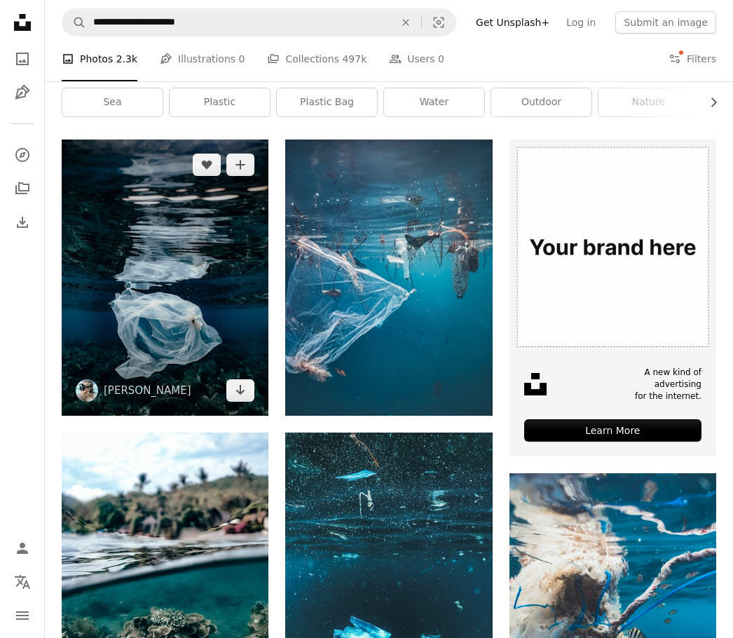
click at [177, 252] on img at bounding box center [165, 278] width 207 height 276
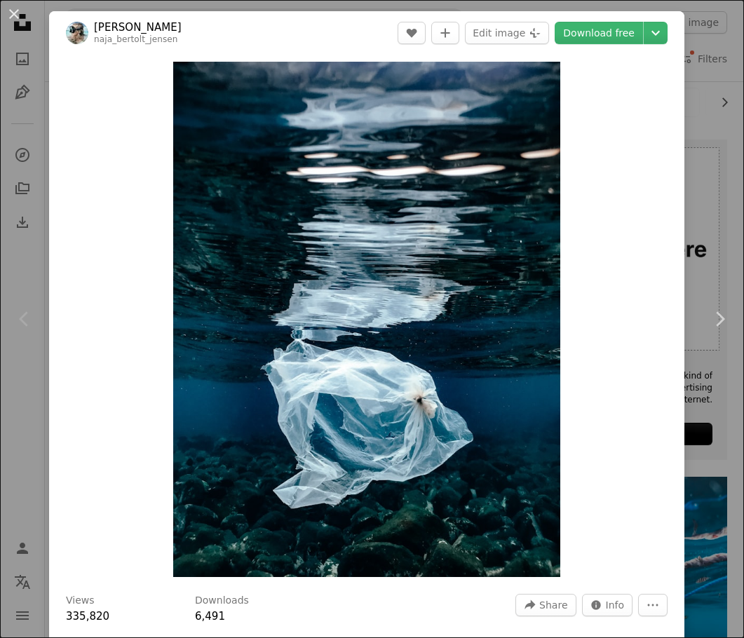
click at [707, 146] on div "An X shape Chevron left Chevron right [PERSON_NAME] naja_bertolt_jensen A heart…" at bounding box center [372, 319] width 744 height 638
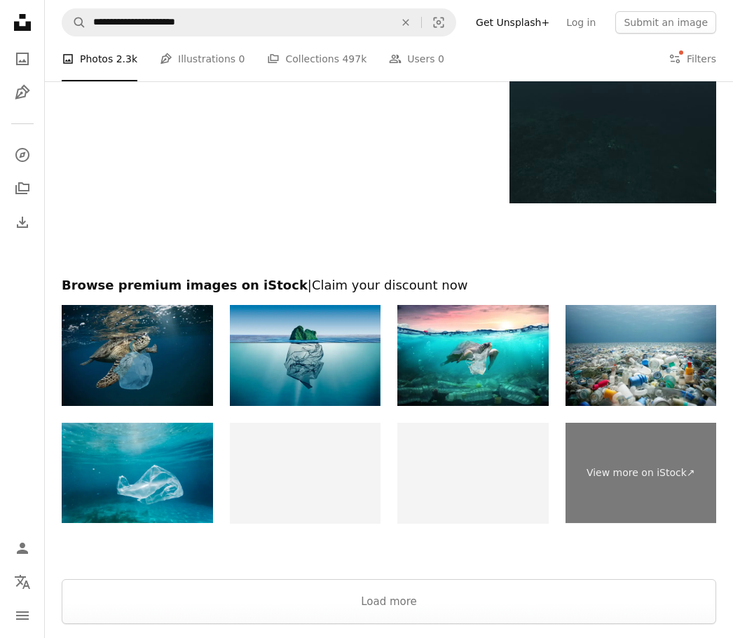
scroll to position [2594, 0]
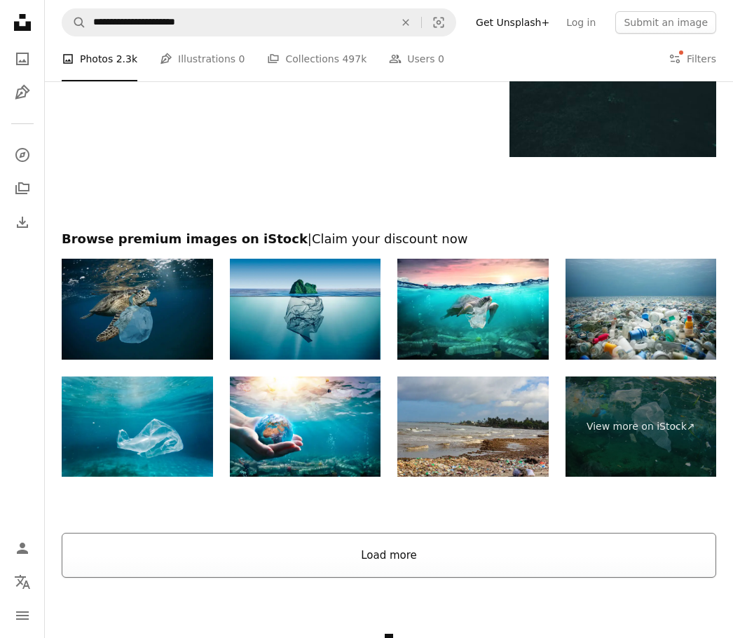
click at [362, 552] on button "Load more" at bounding box center [389, 555] width 655 height 45
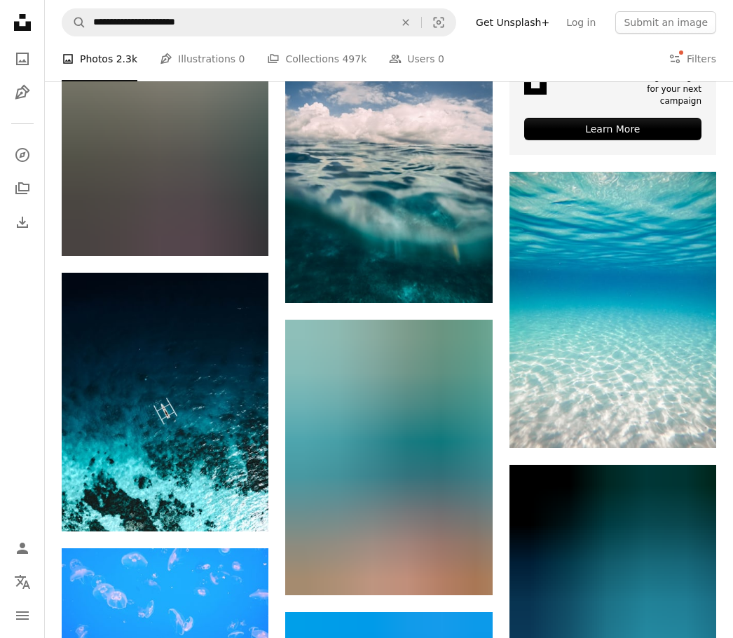
scroll to position [0, 0]
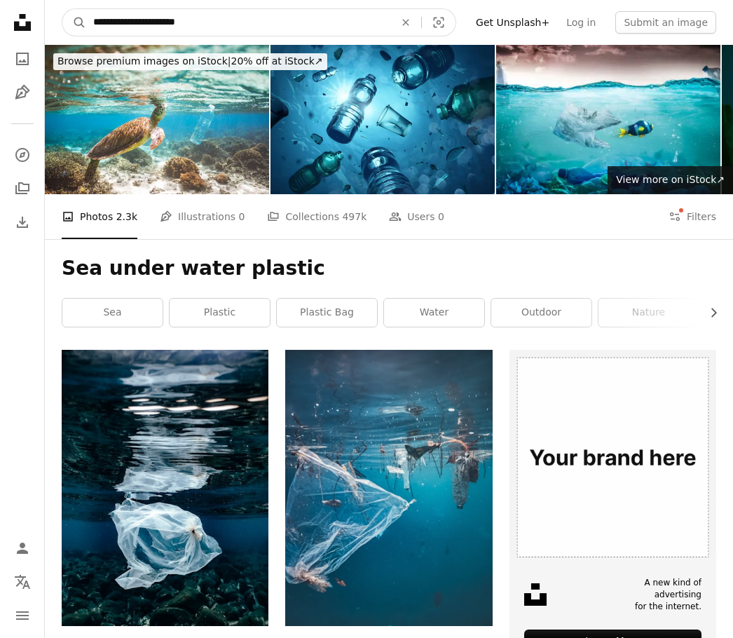
click at [313, 13] on input "**********" at bounding box center [238, 22] width 304 height 27
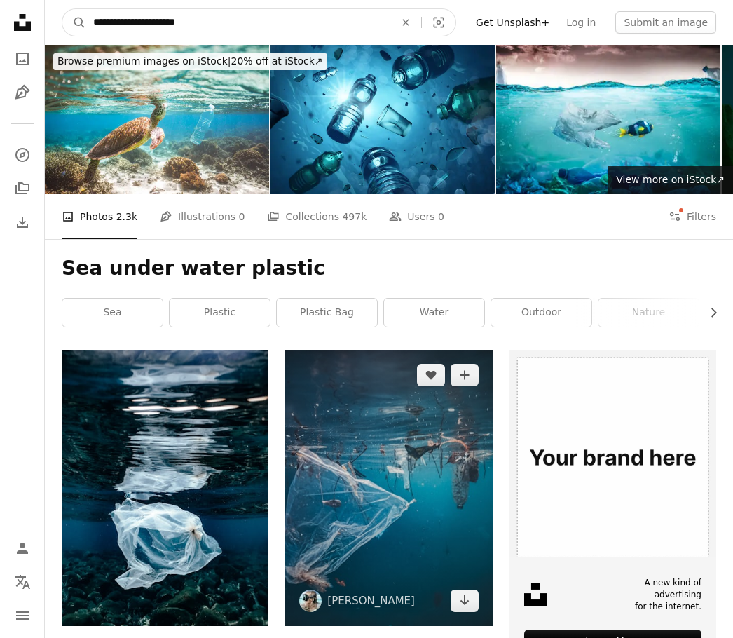
scroll to position [140, 0]
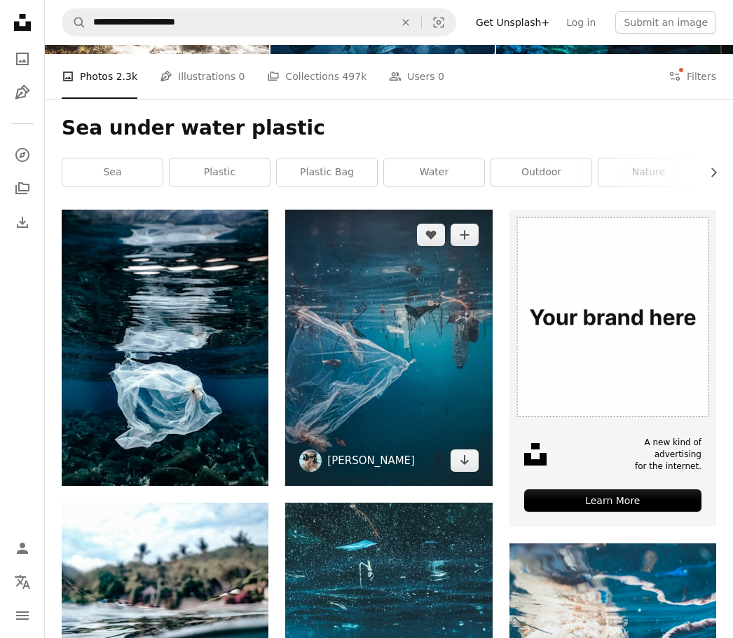
click at [350, 461] on link "[PERSON_NAME]" at bounding box center [371, 461] width 88 height 14
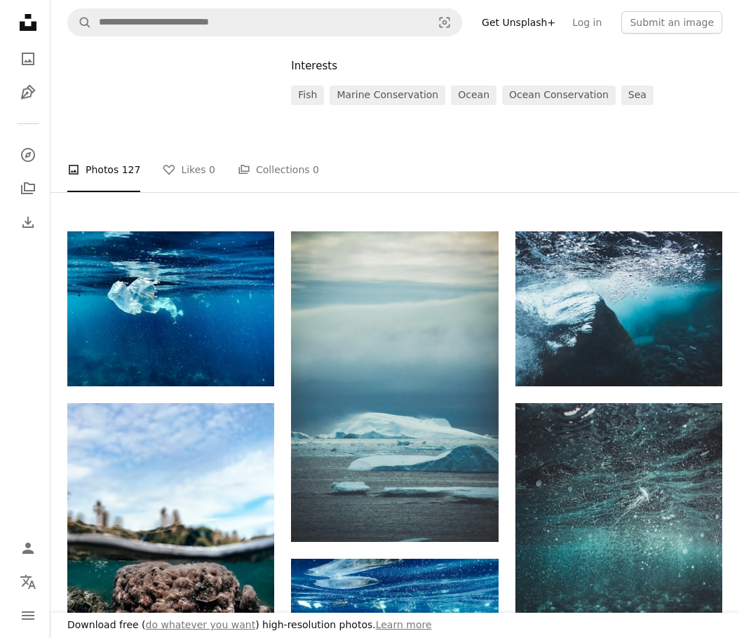
scroll to position [280, 0]
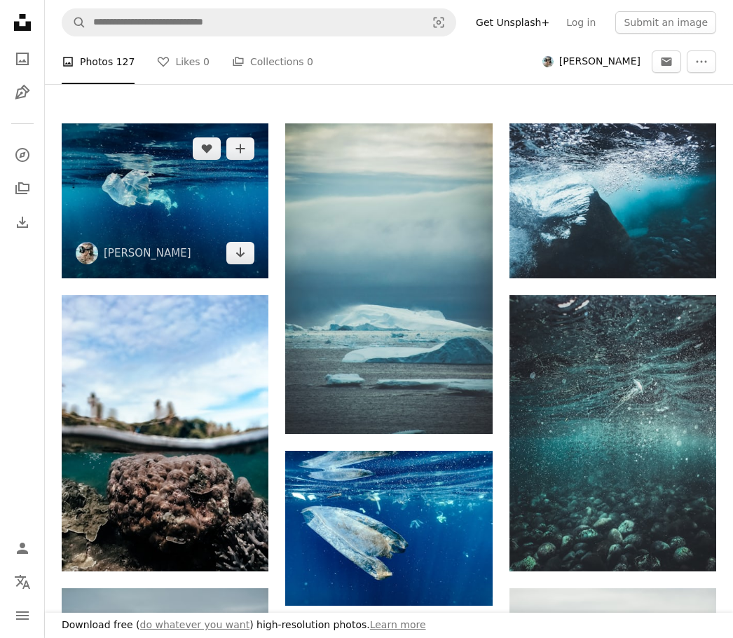
click at [156, 171] on img at bounding box center [165, 200] width 207 height 155
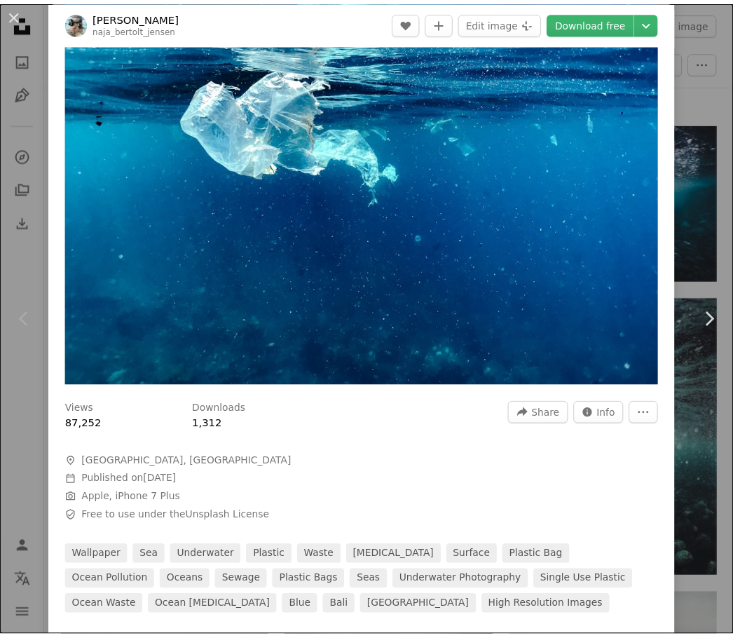
scroll to position [210, 0]
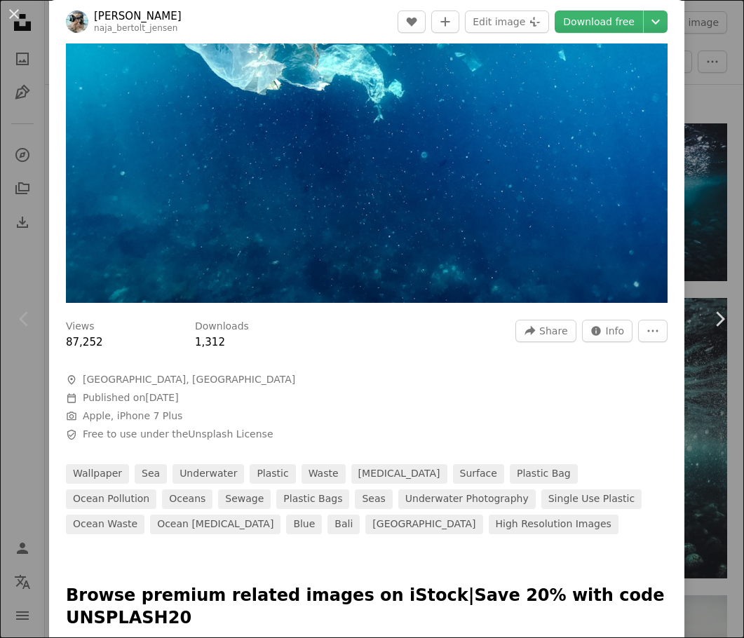
click at [686, 108] on div "An X shape Chevron left Chevron right Naja [PERSON_NAME] naja_bertolt_jensen A …" at bounding box center [372, 319] width 744 height 638
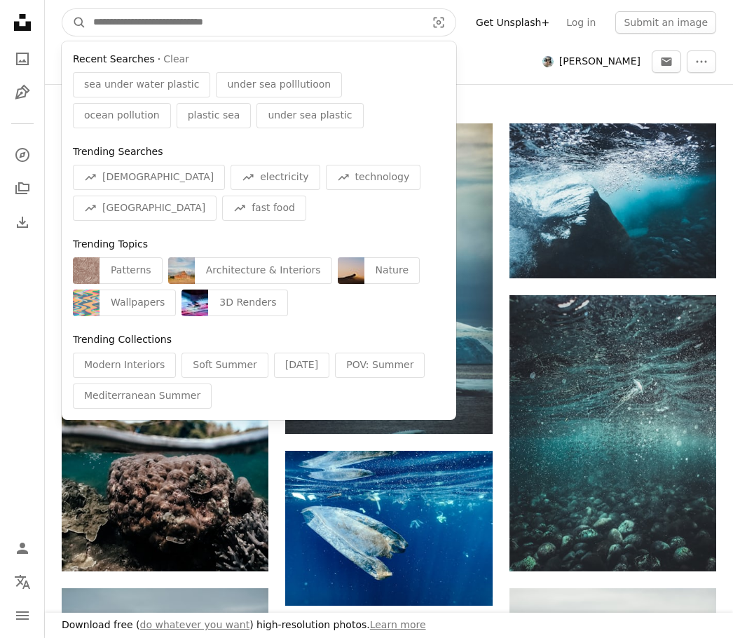
click at [236, 14] on input "Find visuals sitewide" at bounding box center [254, 22] width 336 height 27
type input "*"
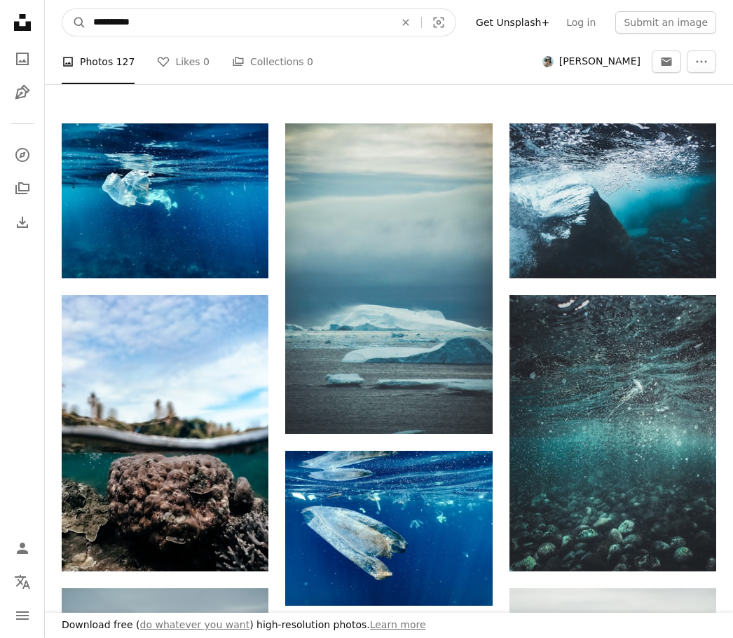
type input "**********"
click button "A magnifying glass" at bounding box center [74, 22] width 24 height 27
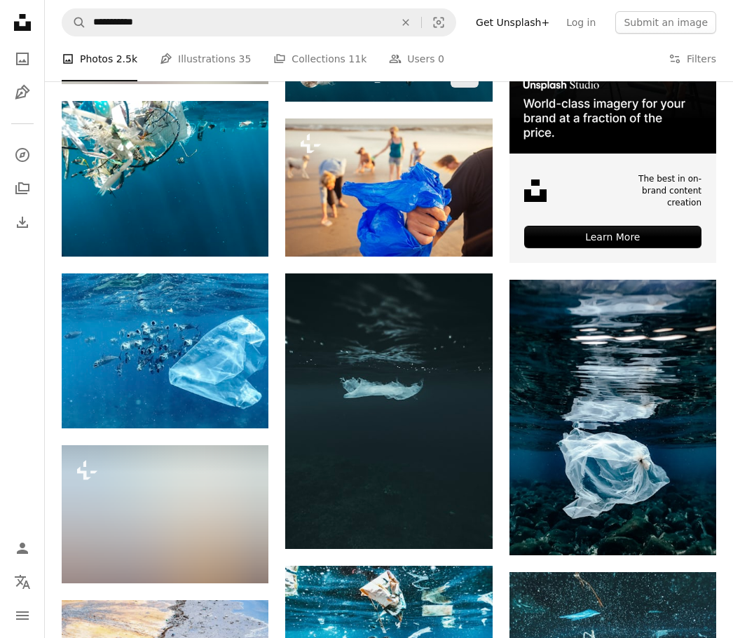
scroll to position [421, 0]
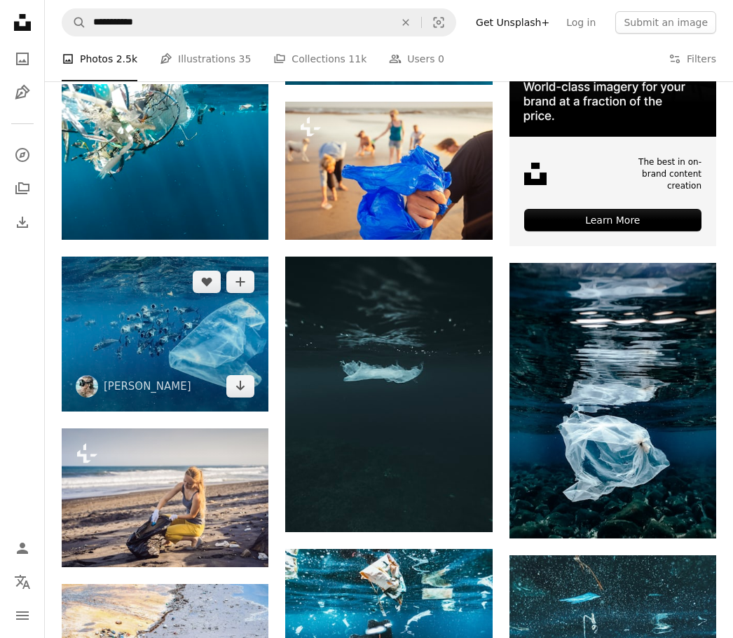
click at [146, 329] on img at bounding box center [165, 334] width 207 height 155
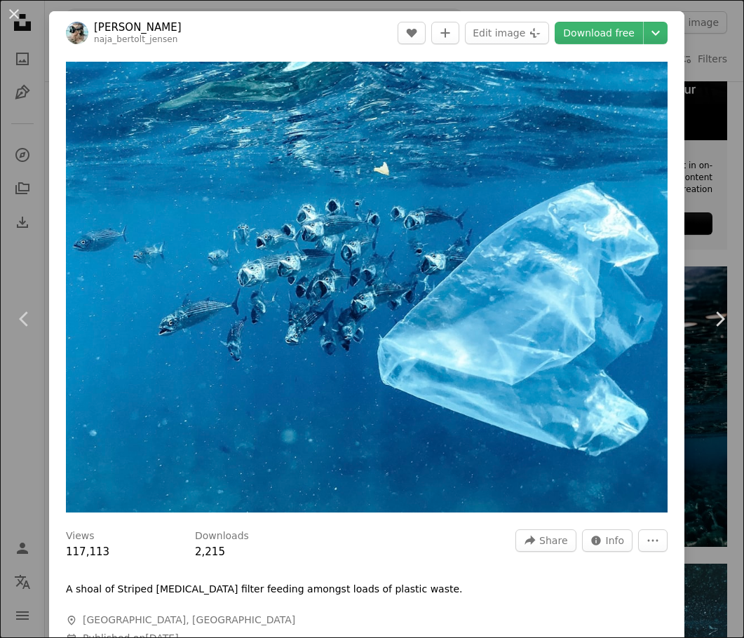
drag, startPoint x: 342, startPoint y: 203, endPoint x: 300, endPoint y: 541, distance: 340.5
click at [300, 541] on div "Downloads 2,215" at bounding box center [251, 544] width 112 height 31
click at [589, 39] on link "Download free" at bounding box center [599, 33] width 88 height 22
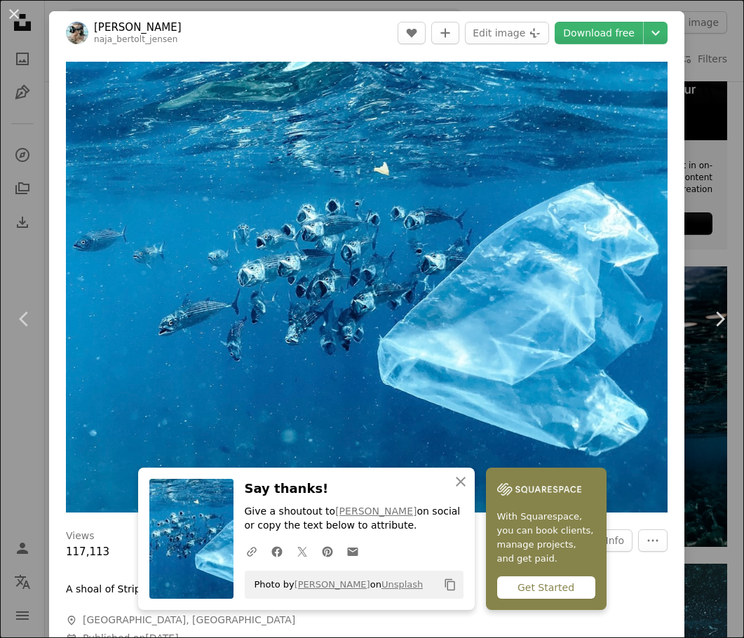
click at [279, 6] on div "An X shape Chevron left Chevron right An X shape Close Say thanks! Give a shout…" at bounding box center [372, 319] width 744 height 638
